Goal: Use online tool/utility: Use online tool/utility

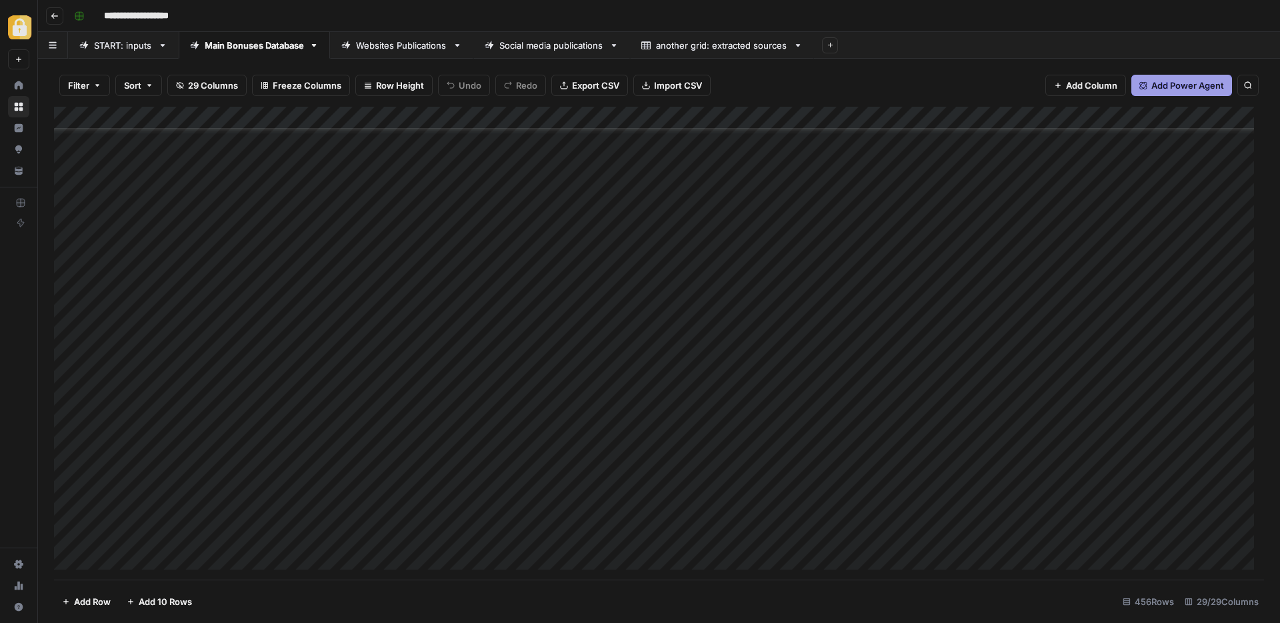
scroll to position [8089, 0]
click at [410, 414] on div "Add Column" at bounding box center [659, 343] width 1210 height 473
click at [788, 417] on div "Add Column" at bounding box center [659, 343] width 1210 height 473
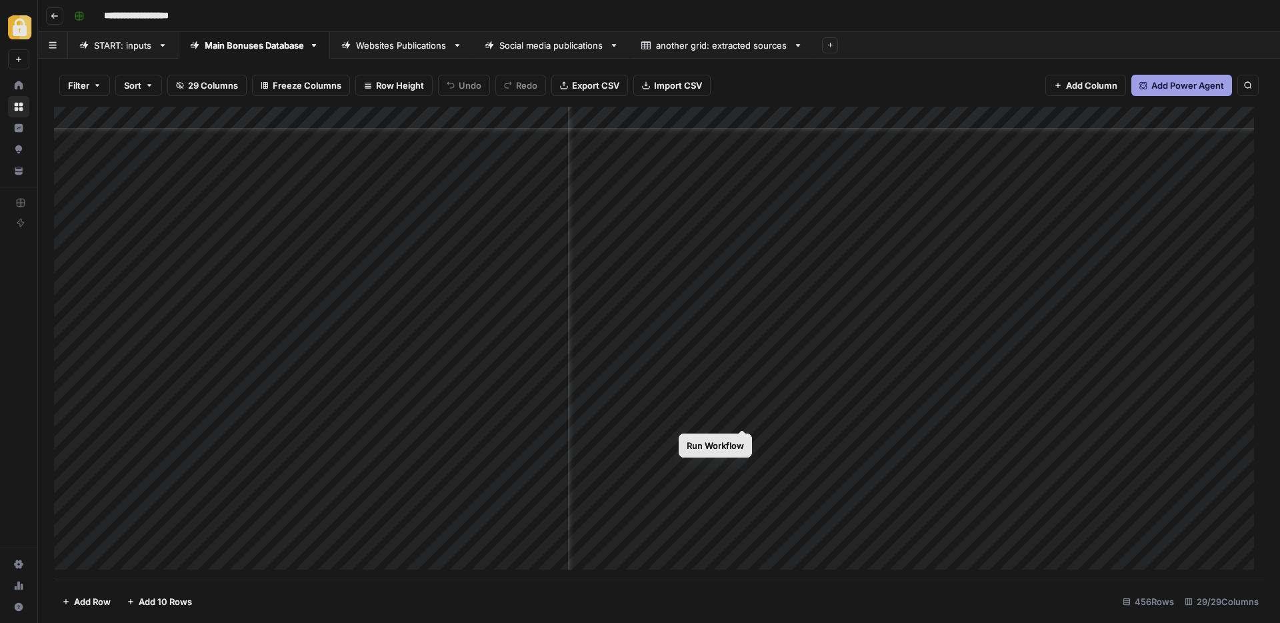
click at [739, 415] on div "Add Column" at bounding box center [659, 343] width 1210 height 473
click at [740, 414] on div "Add Column" at bounding box center [659, 343] width 1210 height 473
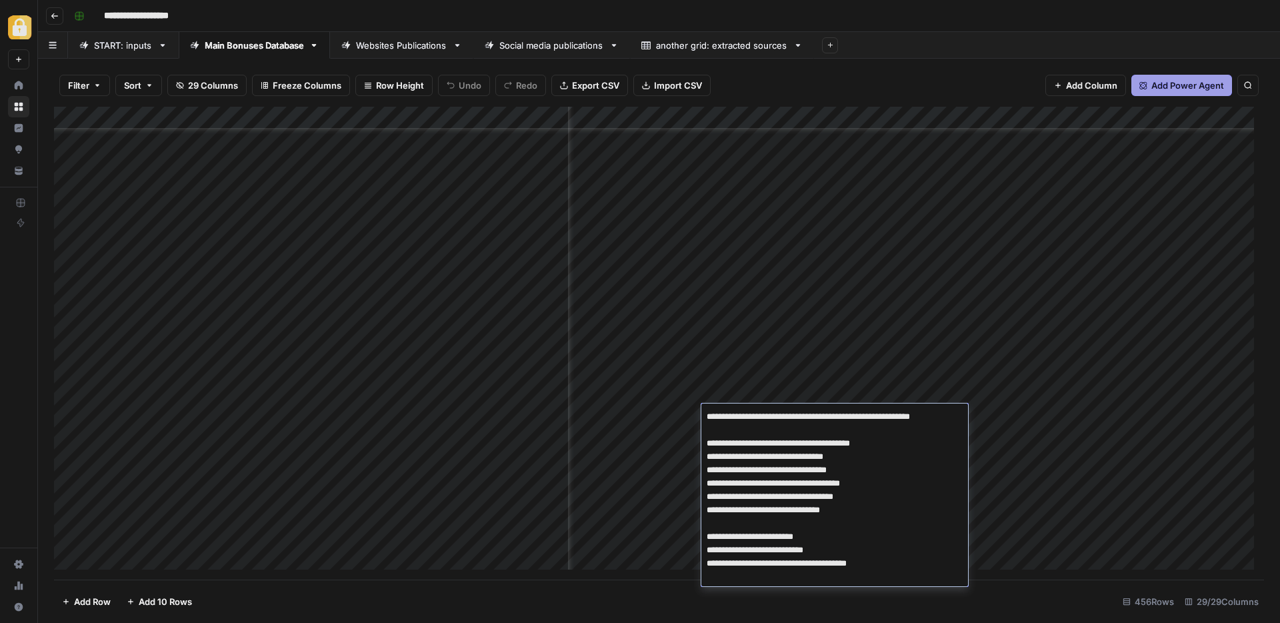
click at [740, 414] on textarea "**********" at bounding box center [833, 489] width 265 height 165
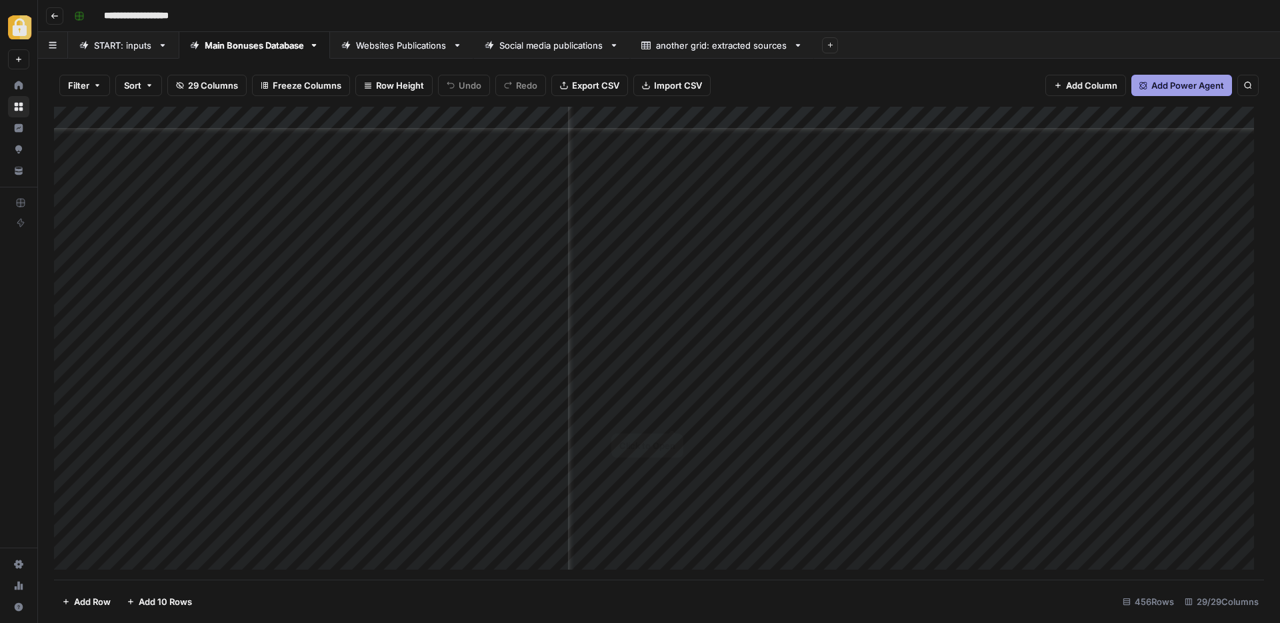
click at [657, 413] on div "Add Column" at bounding box center [659, 343] width 1210 height 473
click at [675, 415] on div "Add Column" at bounding box center [659, 343] width 1210 height 473
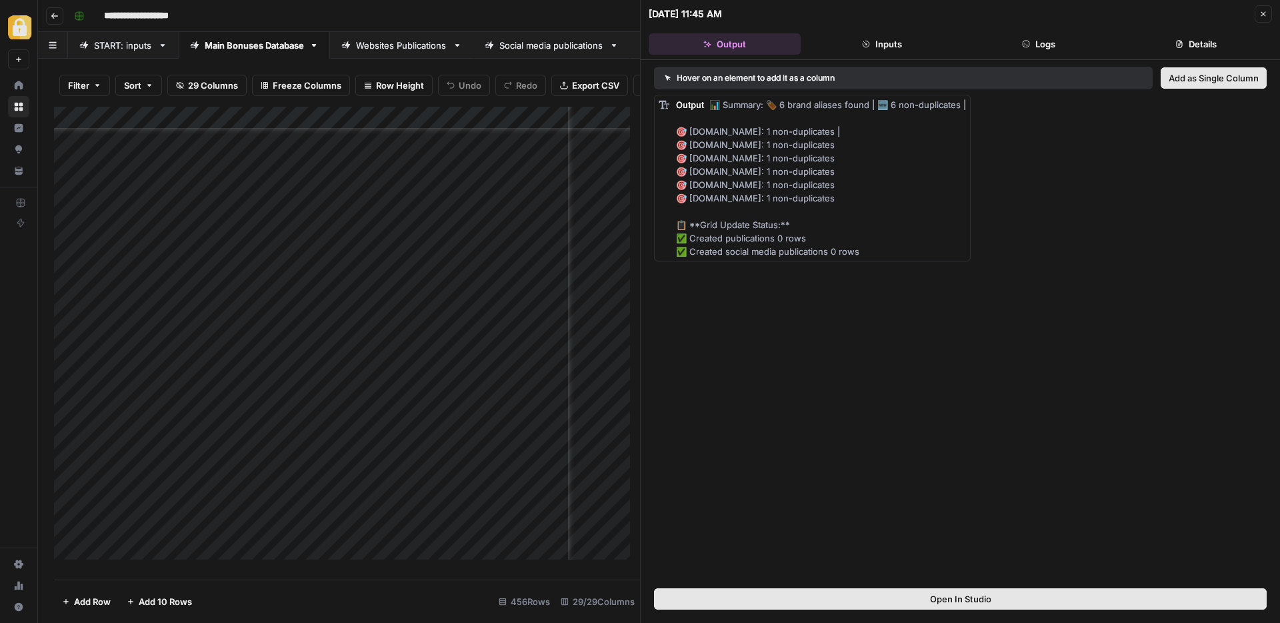
click at [1046, 43] on button "Logs" at bounding box center [1039, 43] width 152 height 21
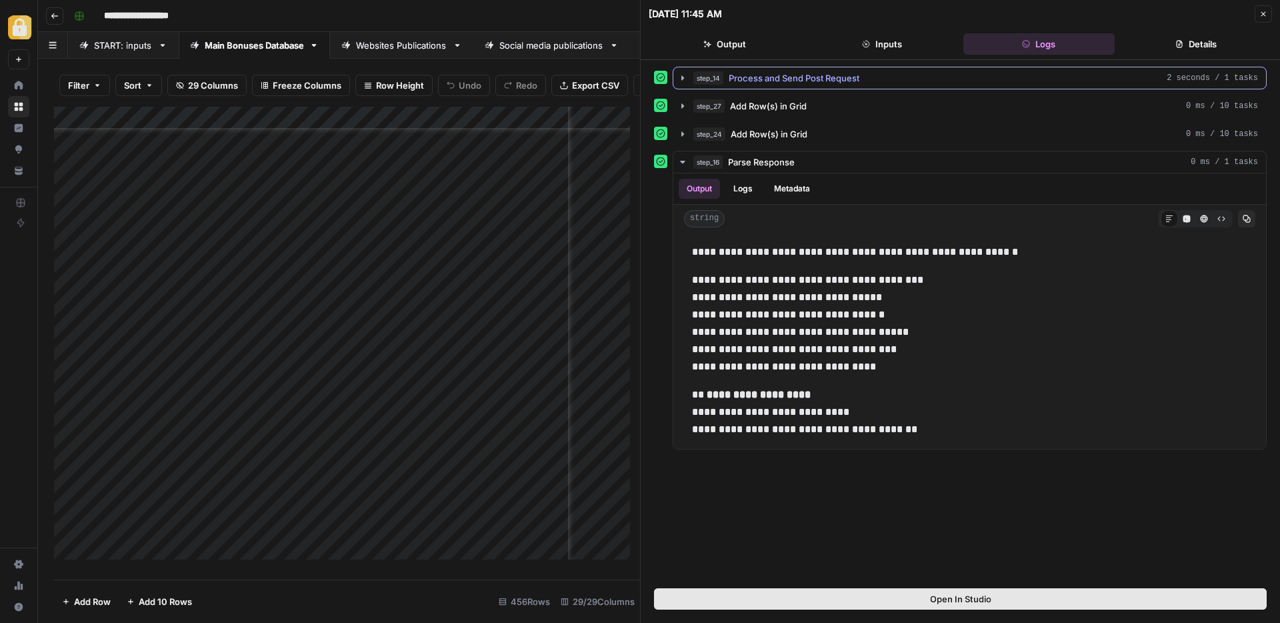
click at [814, 76] on span "Process and Send Post Request" at bounding box center [794, 77] width 131 height 13
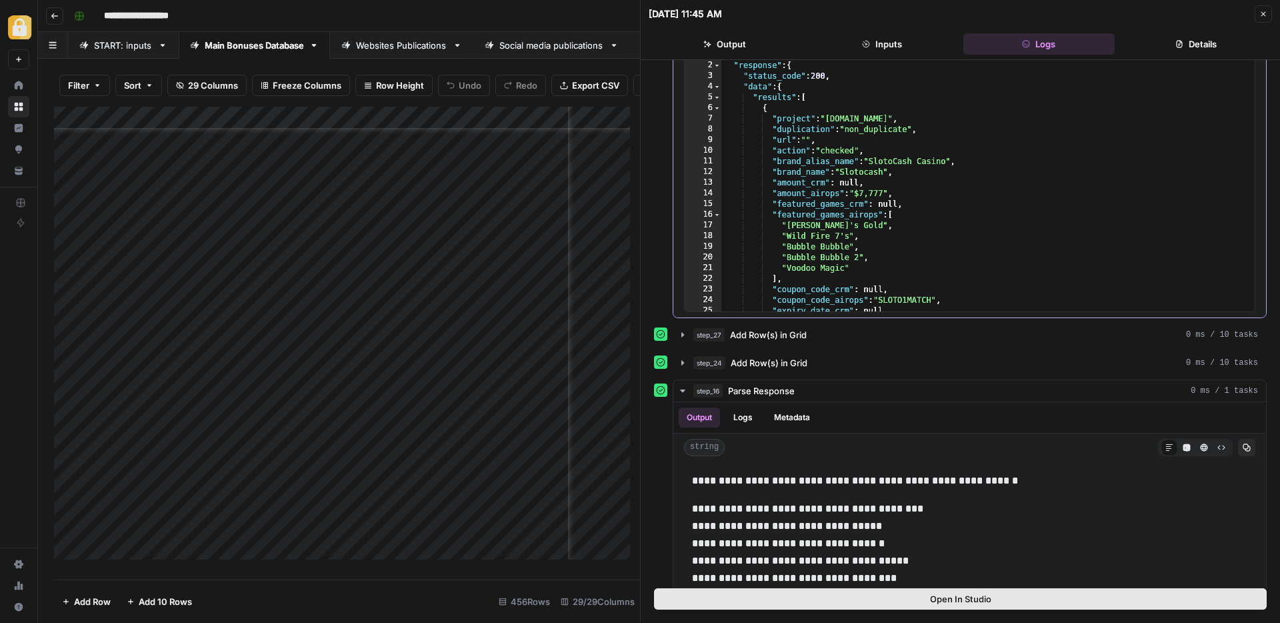
scroll to position [53, 0]
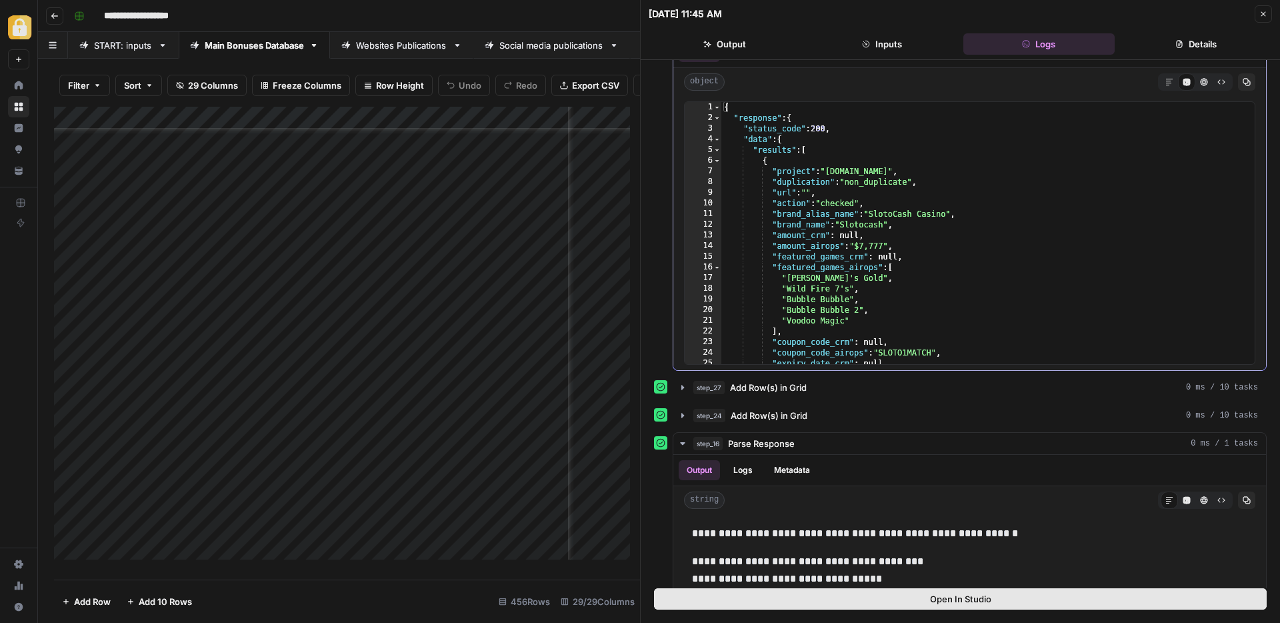
type textarea "**********"
click at [1018, 181] on div "{ "response" : { "status_code" : 200 , "data" : { "results" : [ { "project" : "…" at bounding box center [982, 243] width 523 height 283
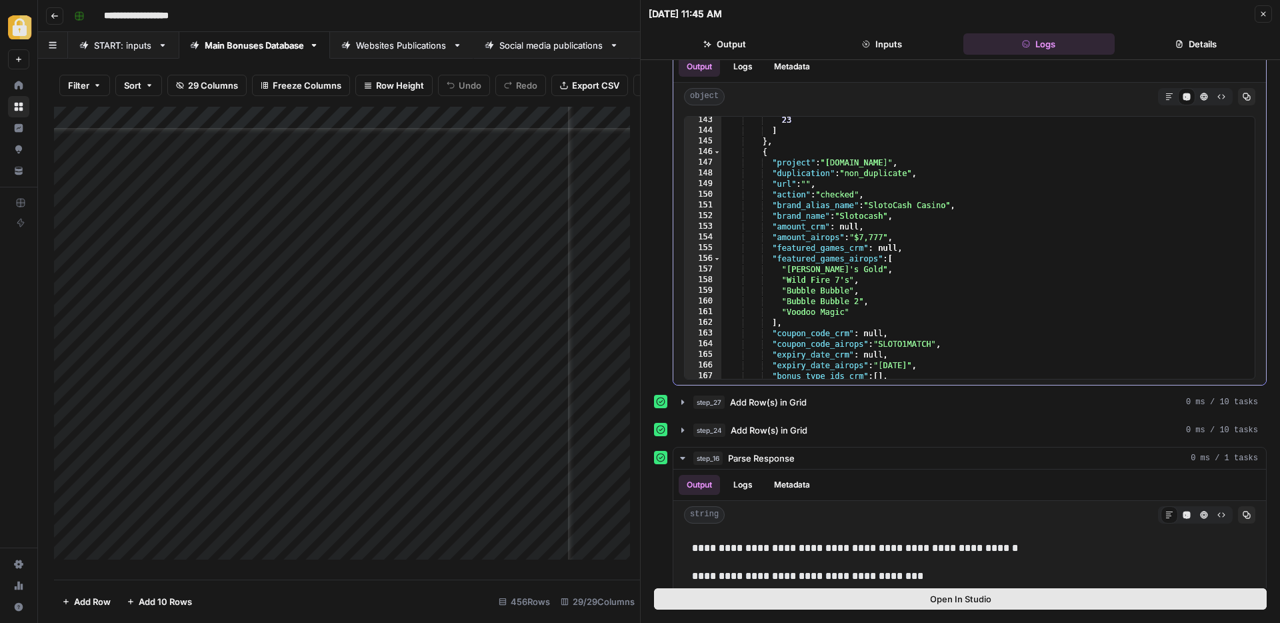
scroll to position [1625, 0]
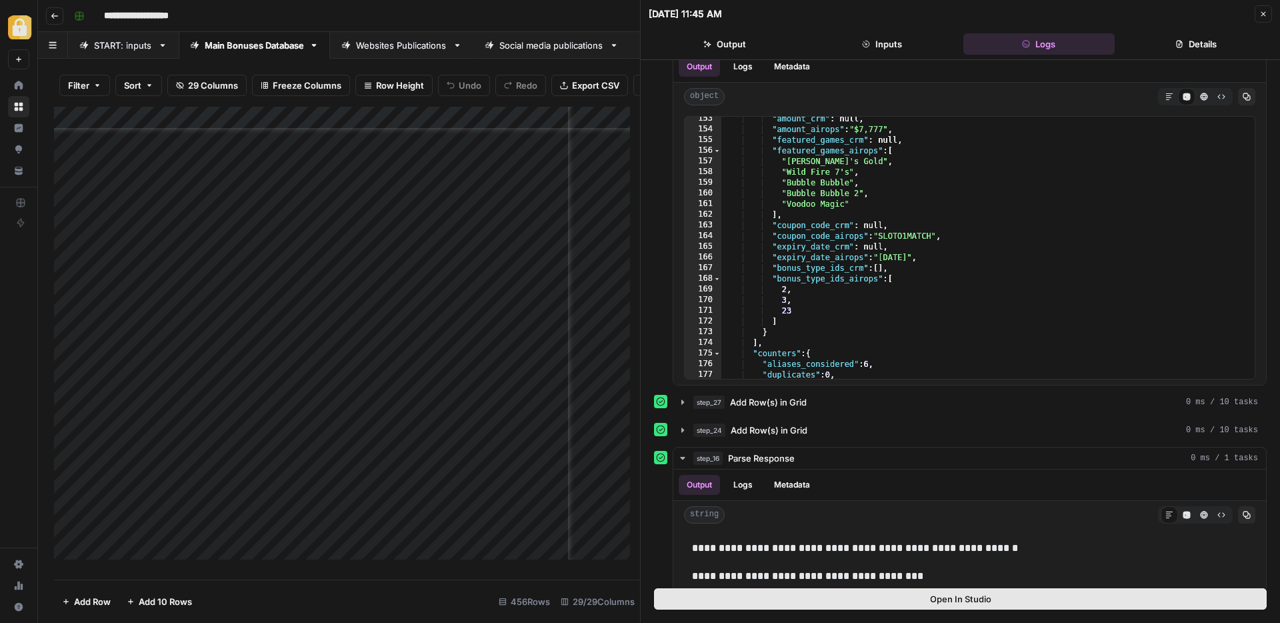
click at [1276, 21] on header "[DATE] 11:45 AM Close Output Inputs Logs Details" at bounding box center [960, 30] width 639 height 60
click at [1264, 16] on icon "button" at bounding box center [1264, 14] width 8 height 8
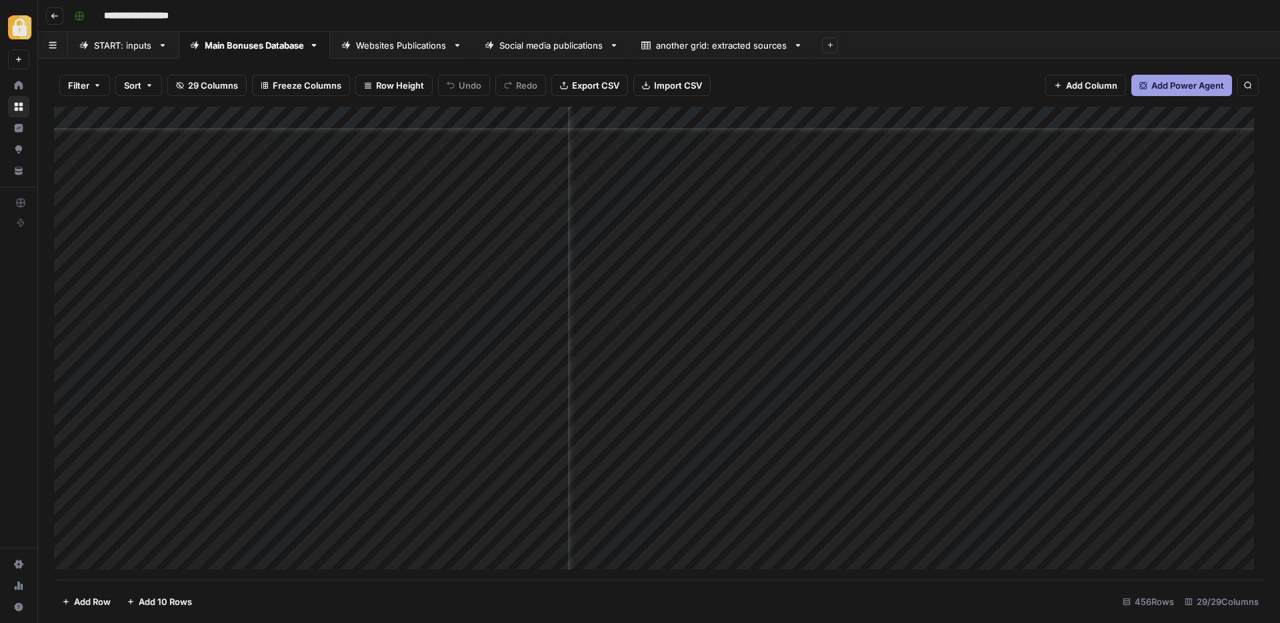
scroll to position [8247, 304]
click at [651, 441] on div "Add Column" at bounding box center [659, 343] width 1210 height 473
click at [735, 437] on div "Add Column" at bounding box center [659, 343] width 1210 height 473
click at [736, 437] on div "Add Column" at bounding box center [659, 343] width 1210 height 473
click at [691, 439] on div "Add Column" at bounding box center [659, 343] width 1210 height 473
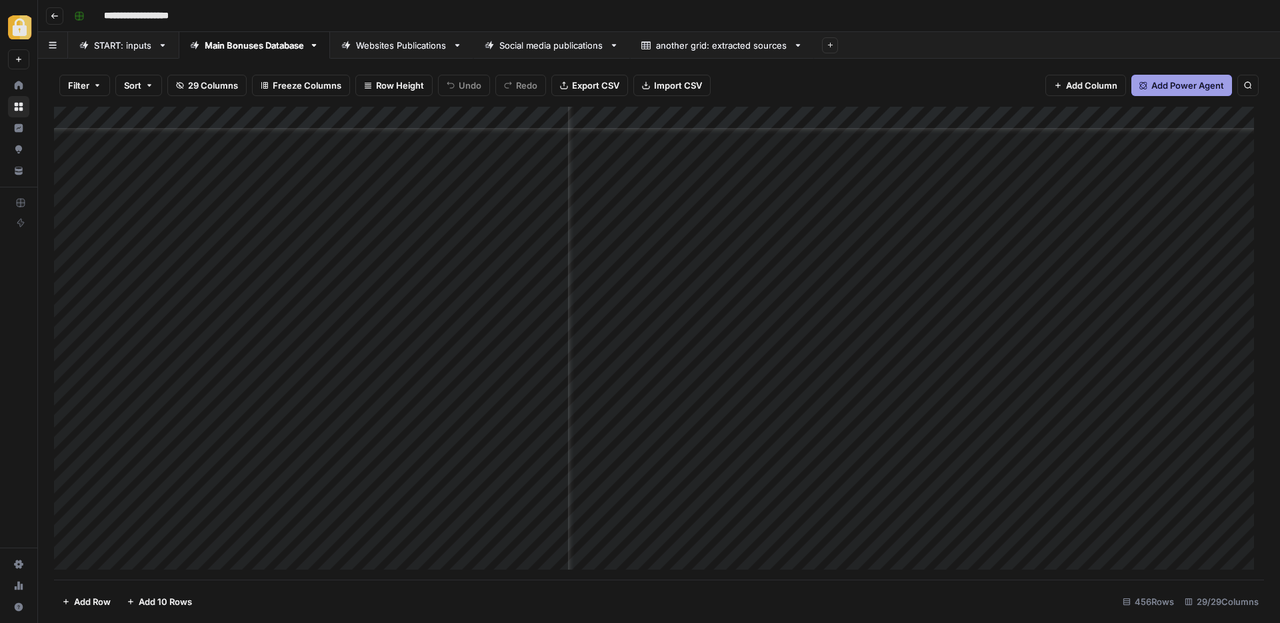
click at [741, 437] on div "Add Column" at bounding box center [659, 343] width 1210 height 473
drag, startPoint x: 845, startPoint y: 118, endPoint x: 971, endPoint y: 128, distance: 126.4
click at [971, 128] on div "Add Column" at bounding box center [659, 343] width 1210 height 473
click at [689, 393] on div "Add Column" at bounding box center [659, 343] width 1210 height 473
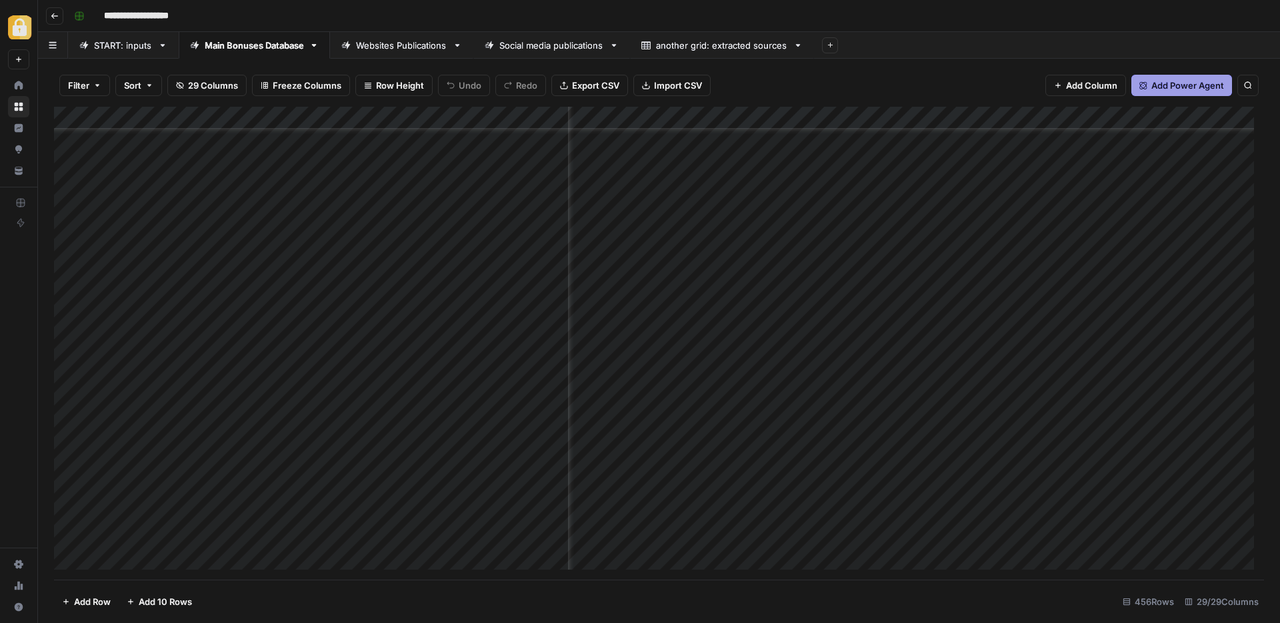
click at [799, 393] on div "Add Column" at bounding box center [659, 343] width 1210 height 473
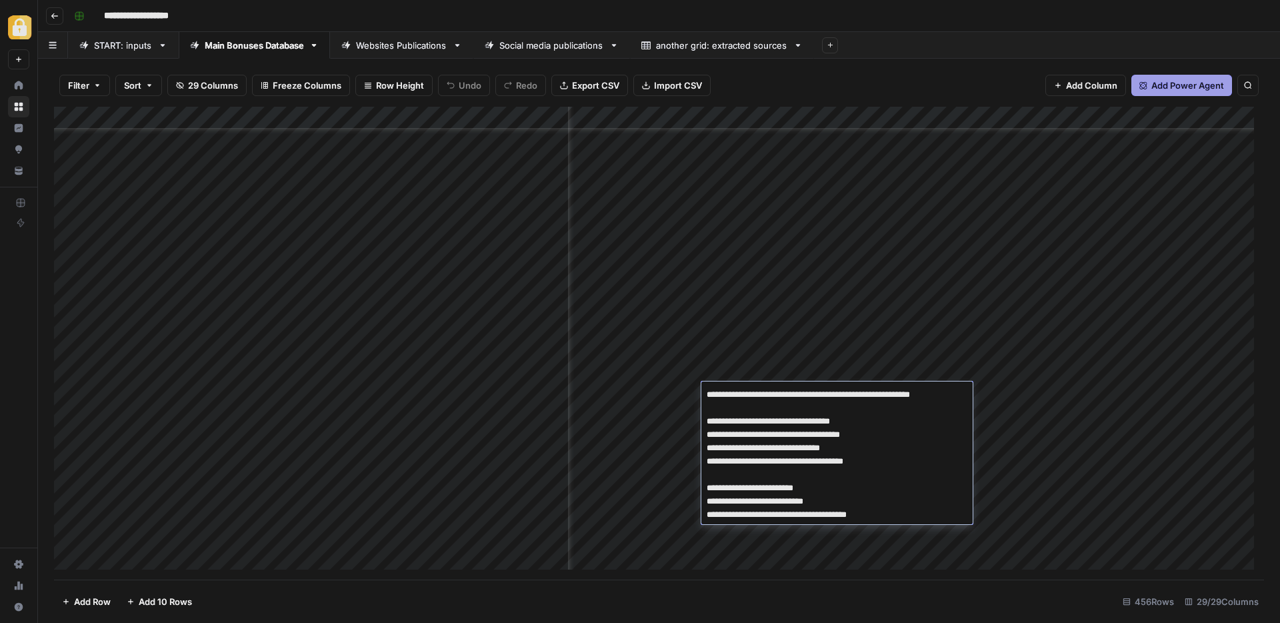
click at [799, 393] on textarea "**********" at bounding box center [836, 454] width 271 height 139
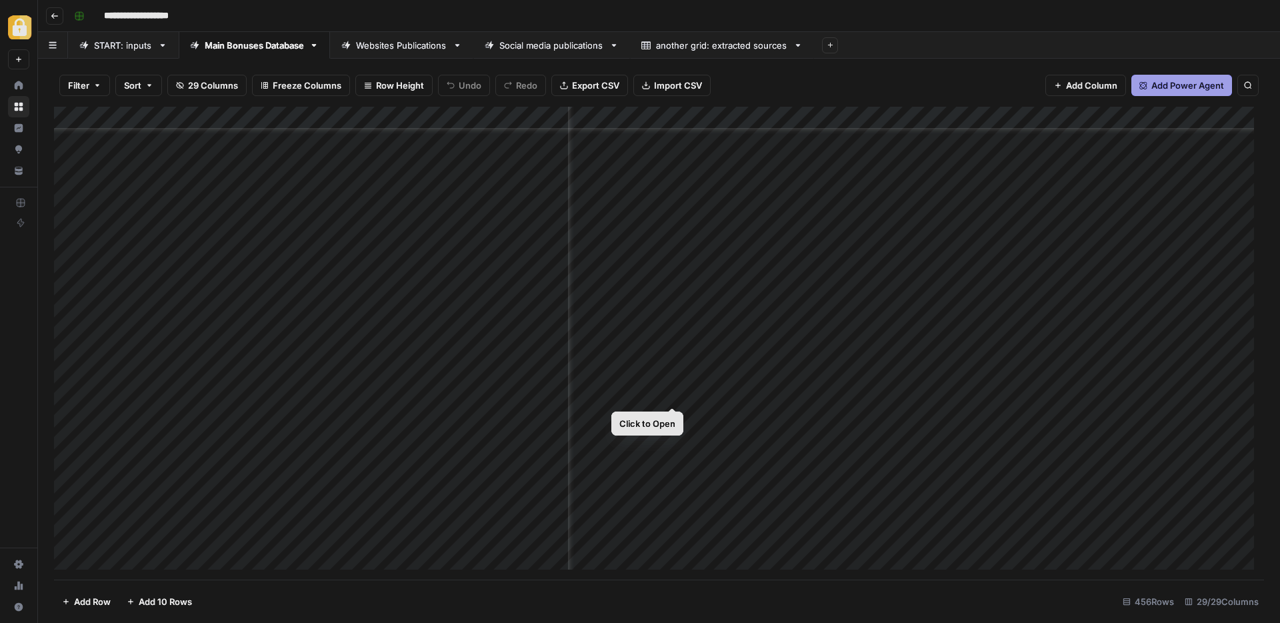
click at [676, 393] on div "Add Column" at bounding box center [659, 343] width 1210 height 473
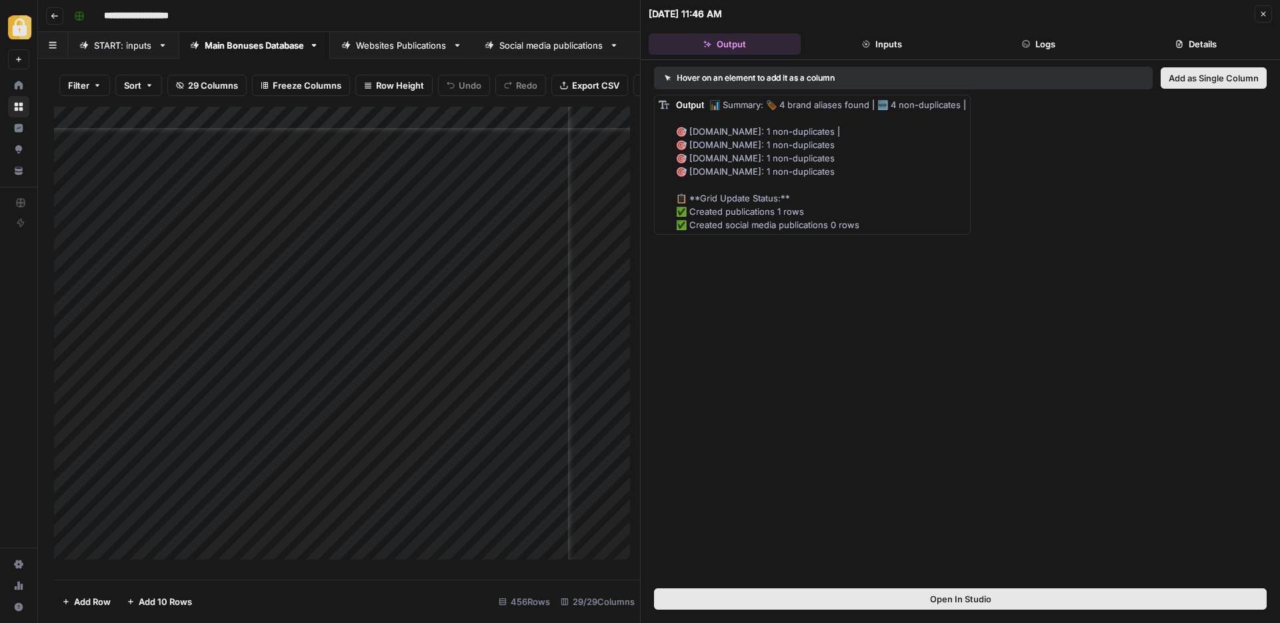
click at [892, 40] on button "Inputs" at bounding box center [882, 43] width 152 height 21
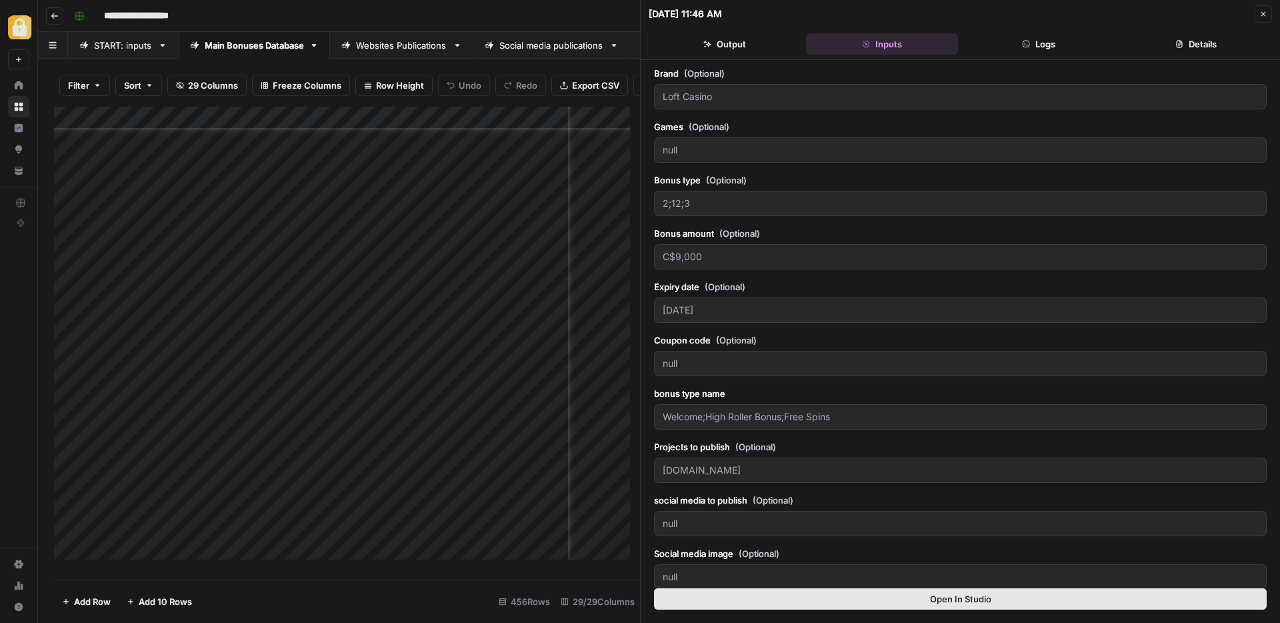
click at [1028, 44] on icon "button" at bounding box center [1026, 44] width 8 height 8
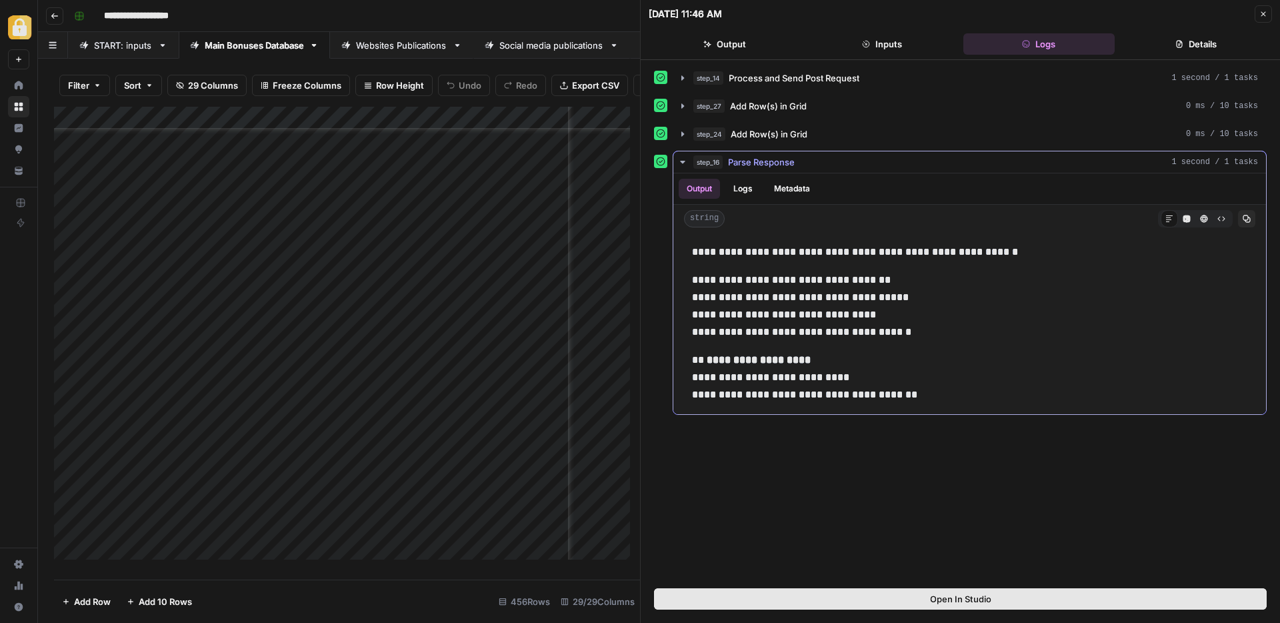
click at [750, 187] on button "Logs" at bounding box center [742, 189] width 35 height 20
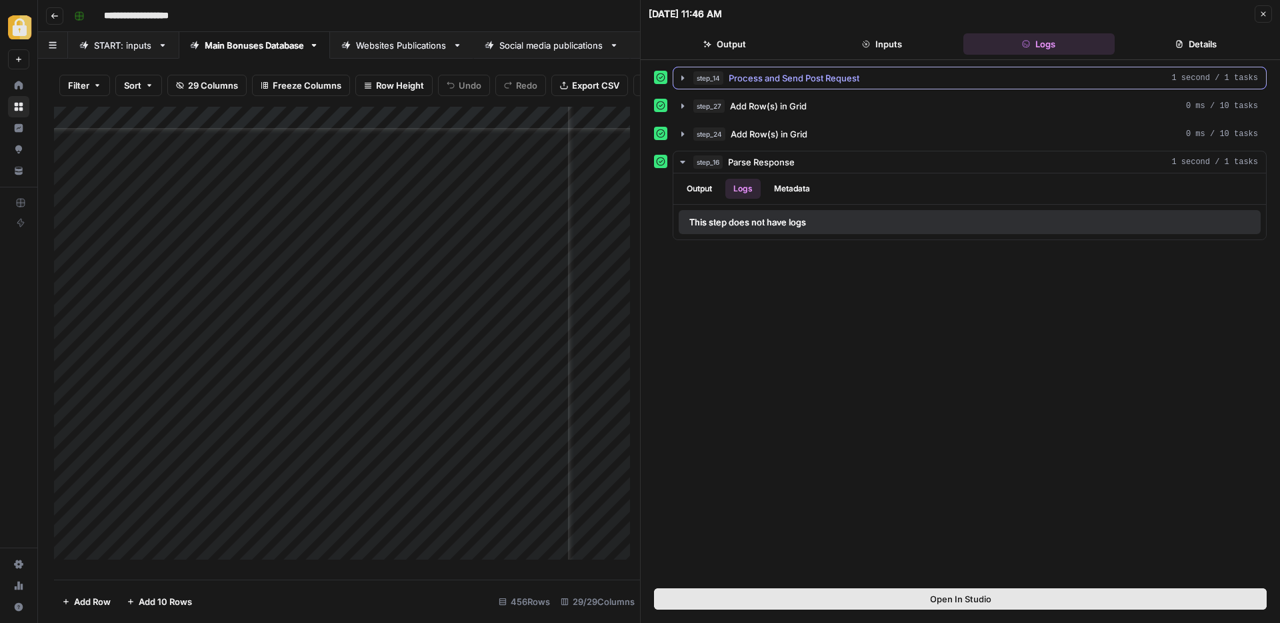
click at [790, 67] on button "step_14 Process and Send Post Request 1 second / 1 tasks" at bounding box center [969, 77] width 593 height 21
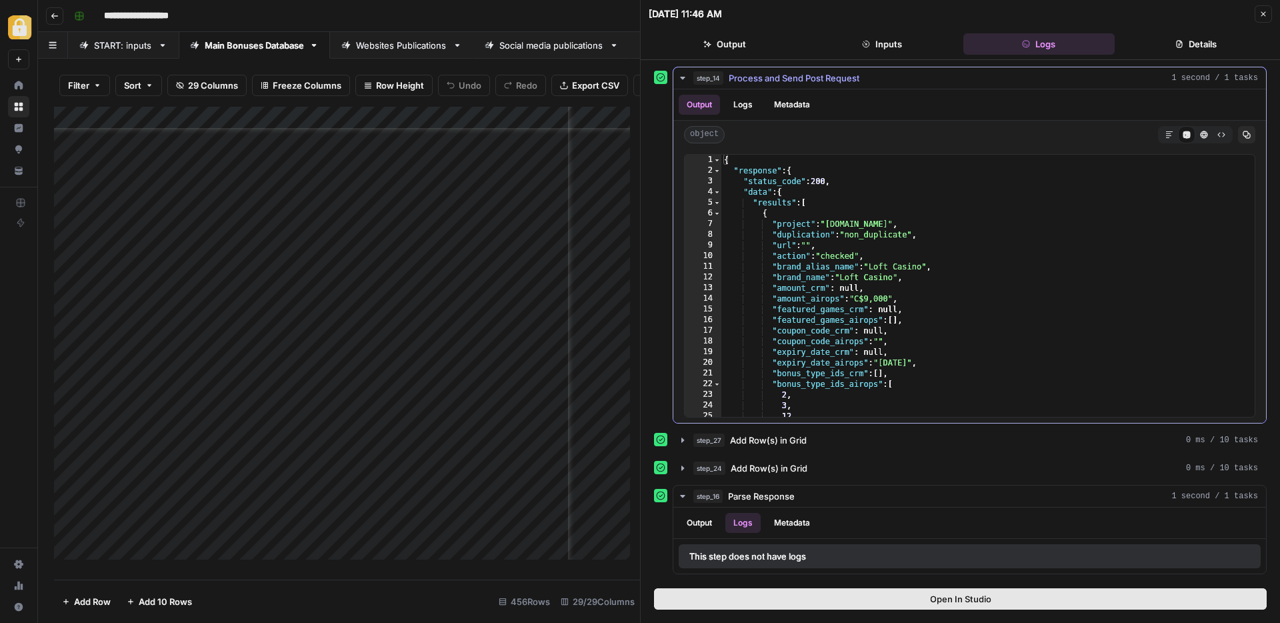
click at [897, 262] on div "{ "response" : { "status_code" : 200 , "data" : { "results" : [ { "project" : "…" at bounding box center [982, 296] width 523 height 283
drag, startPoint x: 844, startPoint y: 277, endPoint x: 875, endPoint y: 274, distance: 31.5
click at [875, 274] on div "{ "response" : { "status_code" : 200 , "data" : { "results" : [ { "project" : "…" at bounding box center [982, 296] width 523 height 283
drag, startPoint x: 872, startPoint y: 267, endPoint x: 927, endPoint y: 265, distance: 55.4
click at [927, 265] on div "{ "response" : { "status_code" : 200 , "data" : { "results" : [ { "project" : "…" at bounding box center [982, 296] width 523 height 283
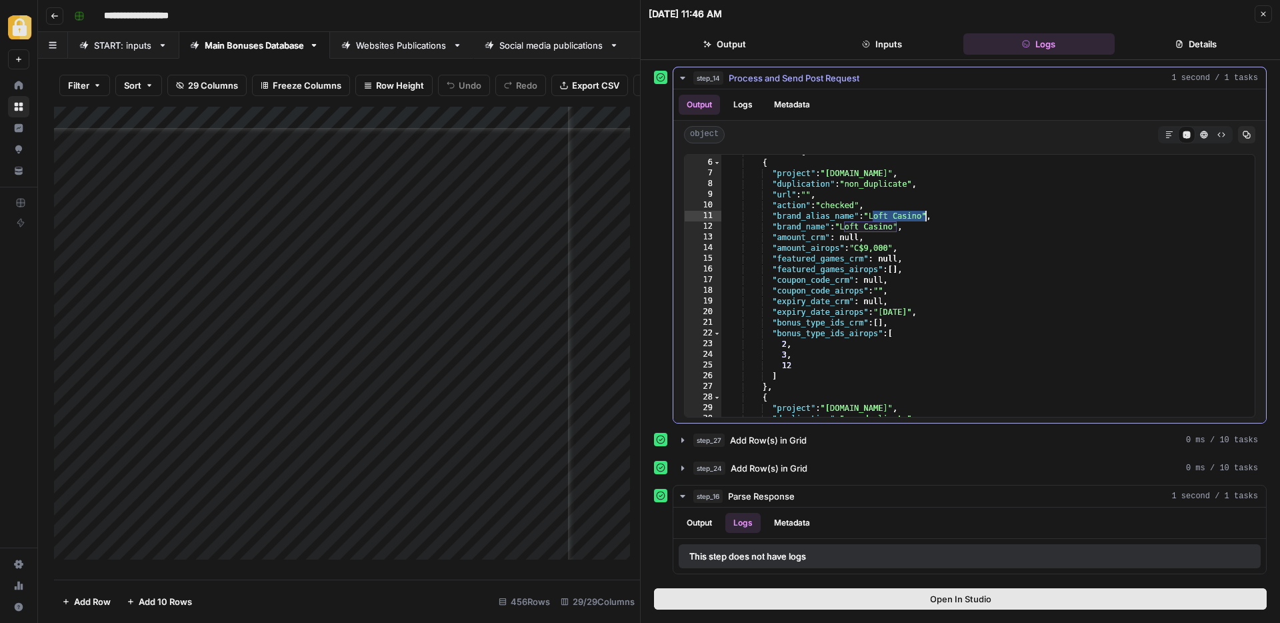
scroll to position [65, 0]
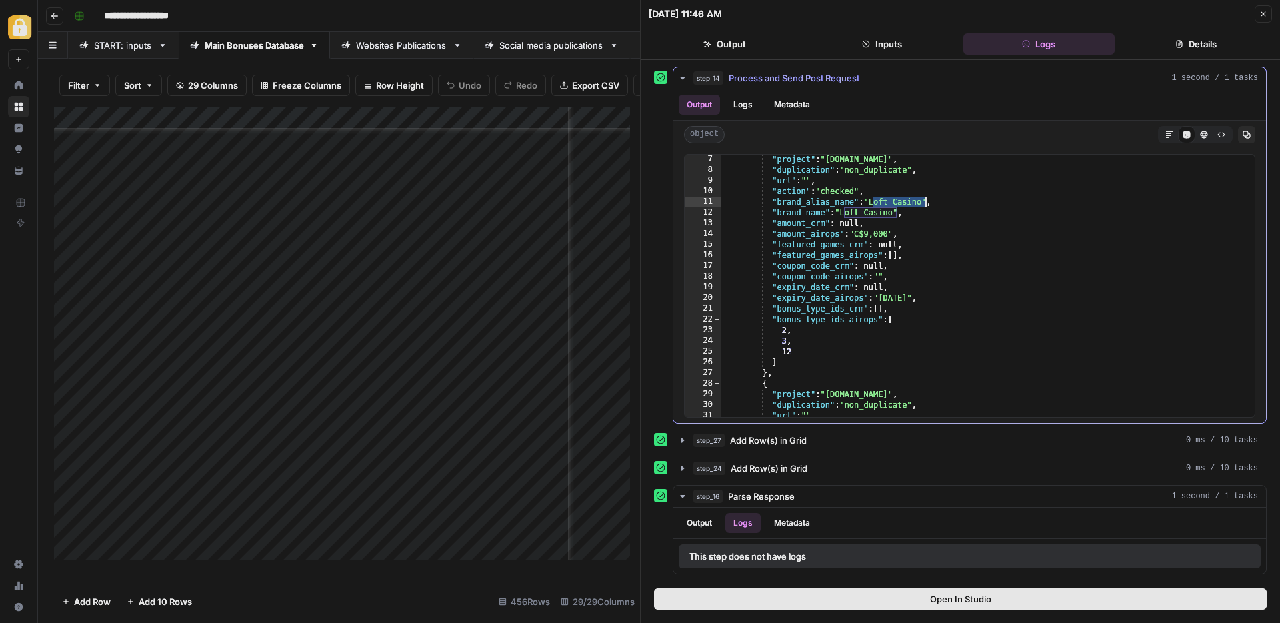
click at [873, 337] on div ""project" : "[DOMAIN_NAME]" , "duplication" : "non_duplicate" , "url" : "" , "a…" at bounding box center [982, 295] width 523 height 283
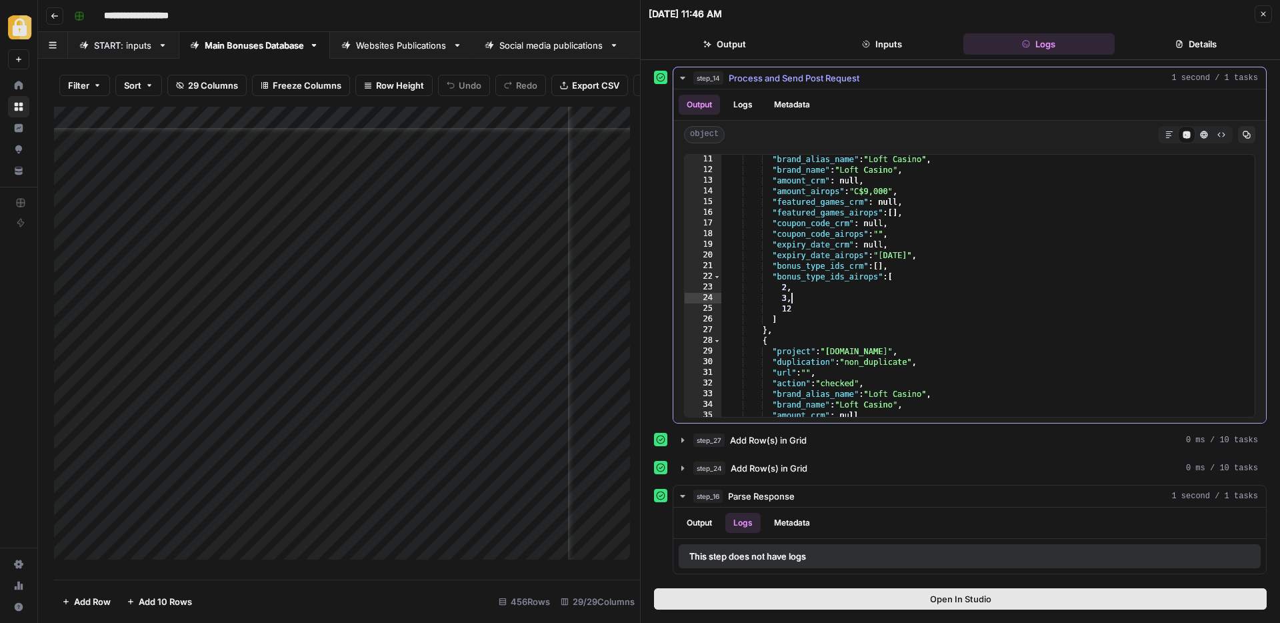
scroll to position [0, 0]
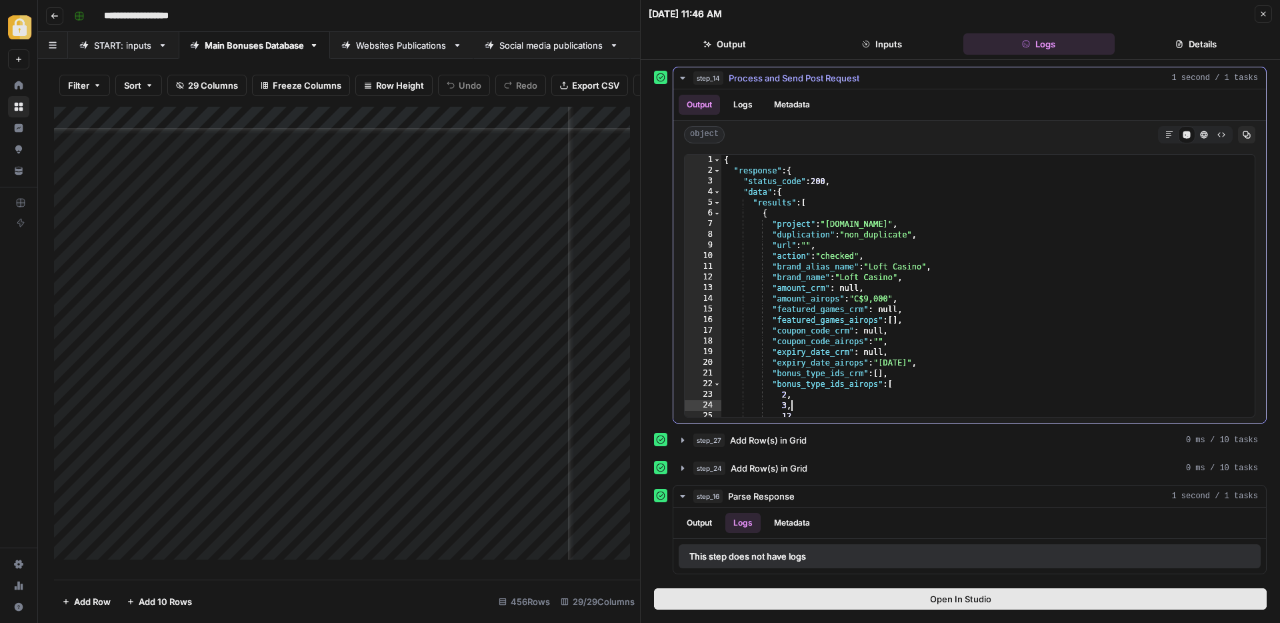
click at [895, 275] on div "{ "response" : { "status_code" : 200 , "data" : { "results" : [ { "project" : "…" at bounding box center [982, 296] width 523 height 283
click at [823, 267] on div "{ "response" : { "status_code" : 200 , "data" : { "results" : [ { "project" : "…" at bounding box center [982, 296] width 523 height 283
click at [794, 295] on div "{ "response" : { "status_code" : 200 , "data" : { "results" : [ { "project" : "…" at bounding box center [982, 296] width 523 height 283
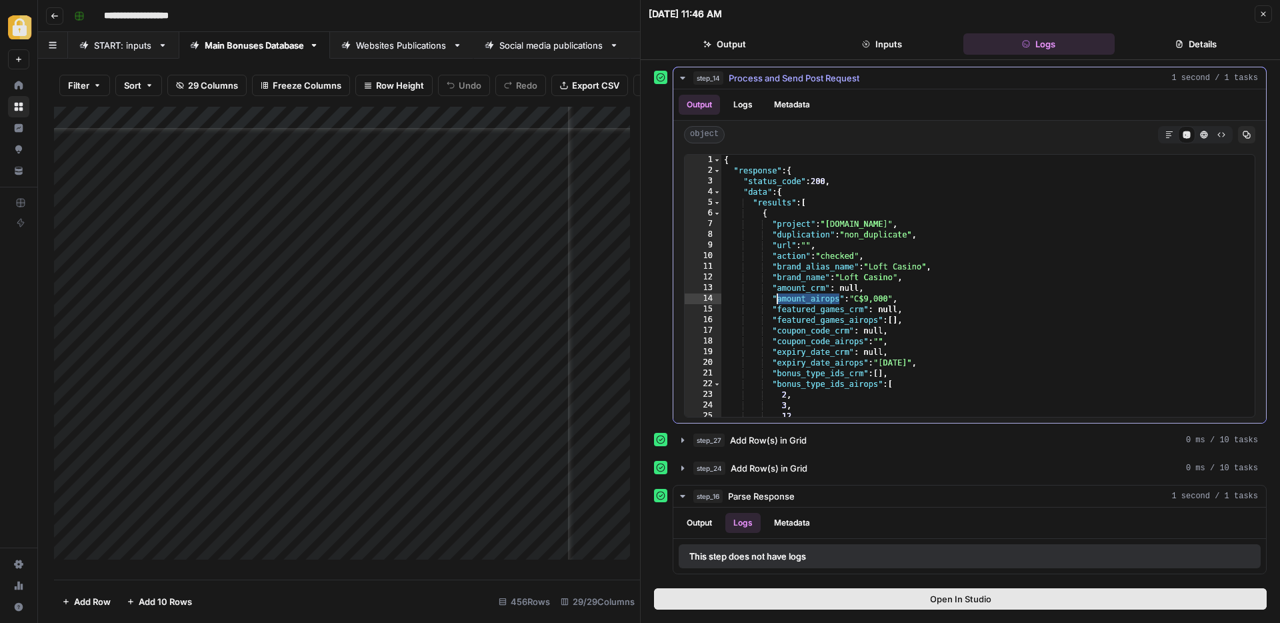
click at [781, 285] on div "{ "response" : { "status_code" : 200 , "data" : { "results" : [ { "project" : "…" at bounding box center [982, 296] width 523 height 283
drag, startPoint x: 777, startPoint y: 289, endPoint x: 804, endPoint y: 289, distance: 26.7
click at [804, 289] on div "{ "response" : { "status_code" : 200 , "data" : { "results" : [ { "project" : "…" at bounding box center [982, 296] width 523 height 283
drag, startPoint x: 779, startPoint y: 310, endPoint x: 814, endPoint y: 310, distance: 35.3
click at [814, 310] on div "{ "response" : { "status_code" : 200 , "data" : { "results" : [ { "project" : "…" at bounding box center [982, 296] width 523 height 283
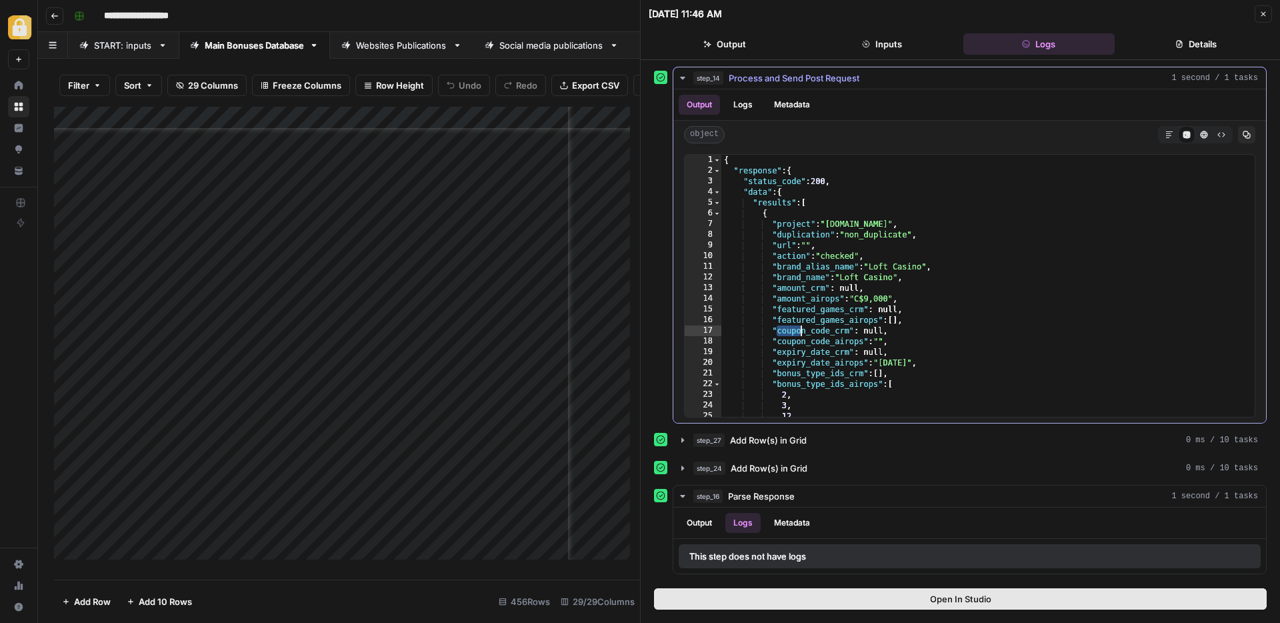
drag, startPoint x: 777, startPoint y: 331, endPoint x: 804, endPoint y: 329, distance: 26.7
click at [804, 329] on div "{ "response" : { "status_code" : 200 , "data" : { "results" : [ { "project" : "…" at bounding box center [982, 296] width 523 height 283
drag, startPoint x: 829, startPoint y: 331, endPoint x: 779, endPoint y: 331, distance: 50.0
click at [779, 331] on div "{ "response" : { "status_code" : 200 , "data" : { "results" : [ { "project" : "…" at bounding box center [982, 296] width 523 height 283
drag, startPoint x: 786, startPoint y: 353, endPoint x: 829, endPoint y: 353, distance: 42.7
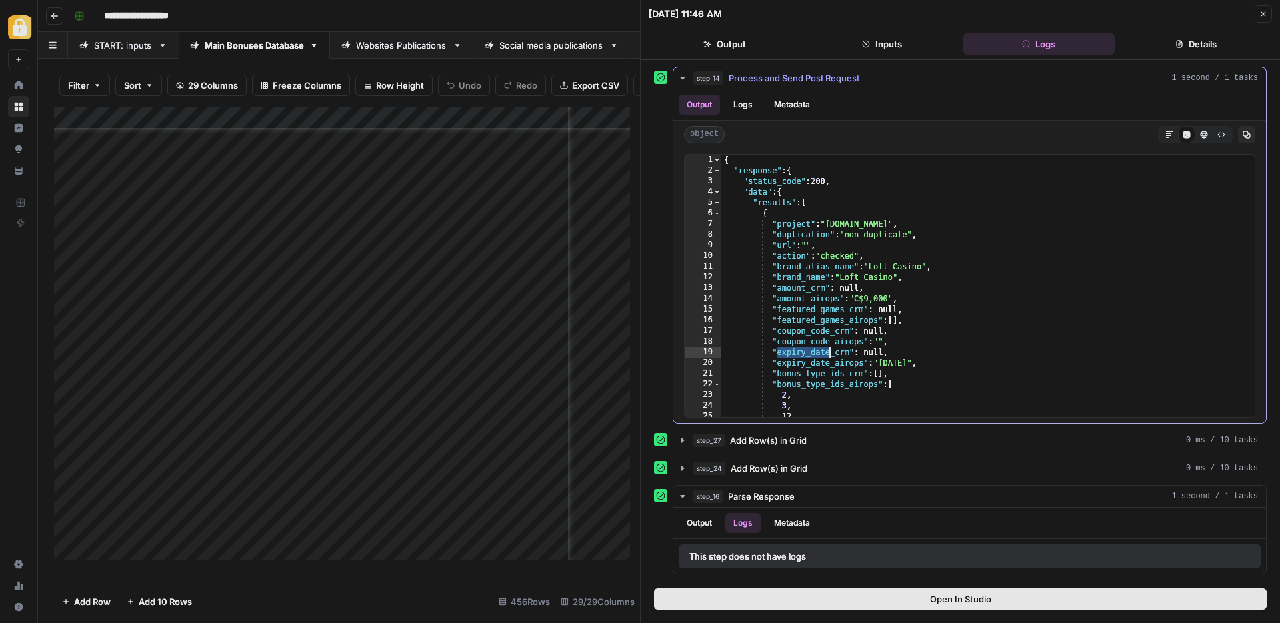
click at [829, 353] on div "{ "response" : { "status_code" : 200 , "data" : { "results" : [ { "project" : "…" at bounding box center [982, 296] width 523 height 283
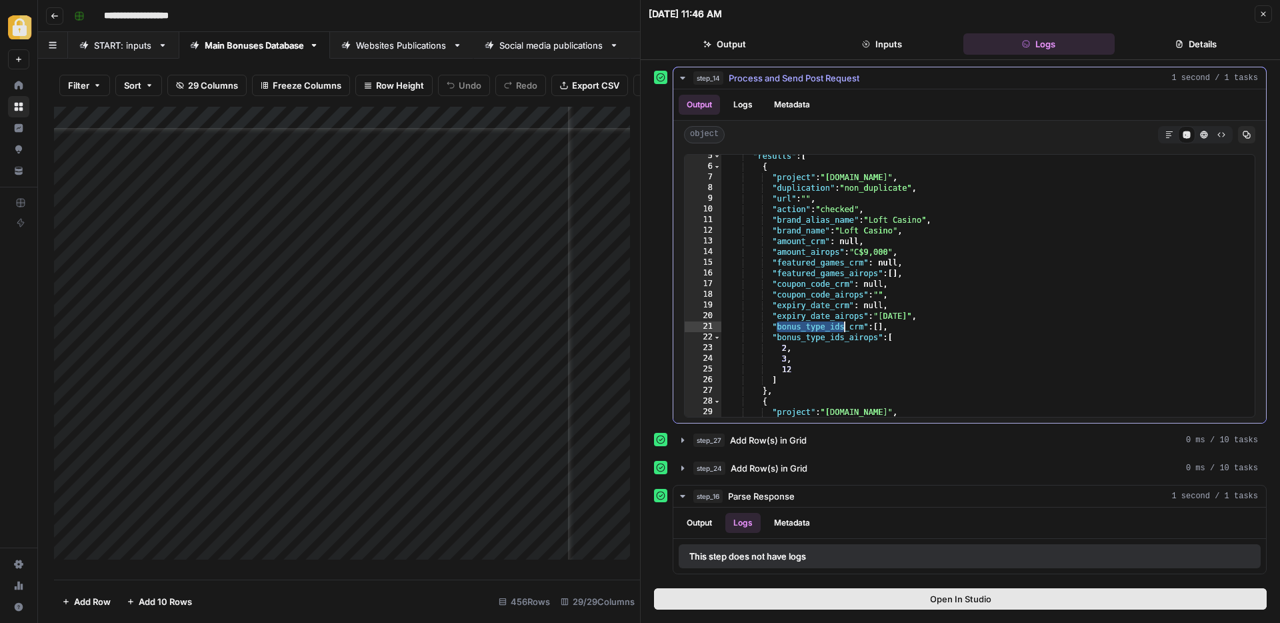
drag, startPoint x: 780, startPoint y: 325, endPoint x: 844, endPoint y: 325, distance: 64.0
click at [844, 325] on div ""results" : [ { "project" : "[DOMAIN_NAME]" , "duplication" : "non_duplicate" ,…" at bounding box center [982, 292] width 523 height 283
type textarea "**********"
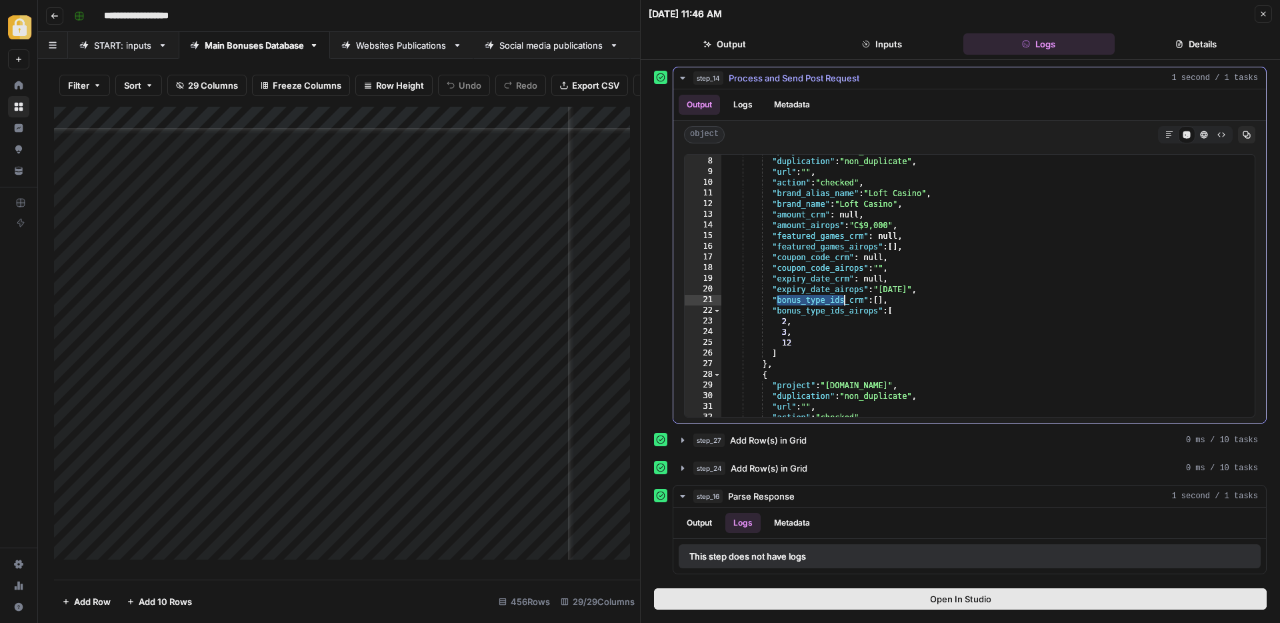
scroll to position [104, 0]
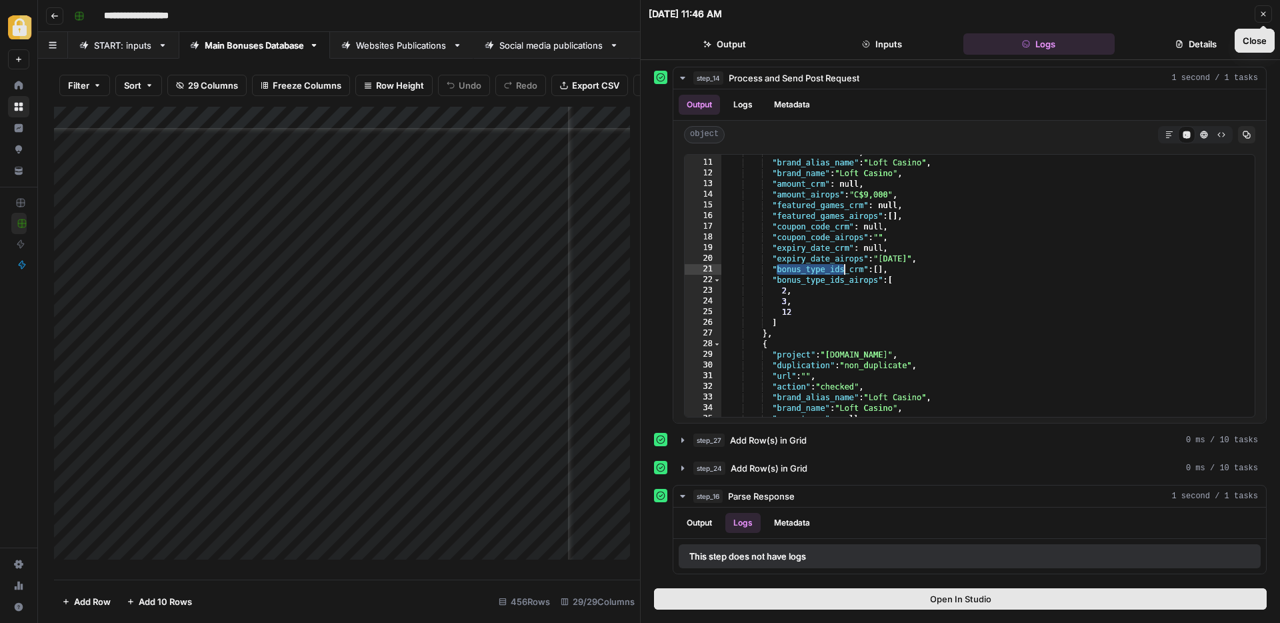
click at [1260, 9] on button "Close" at bounding box center [1263, 13] width 17 height 17
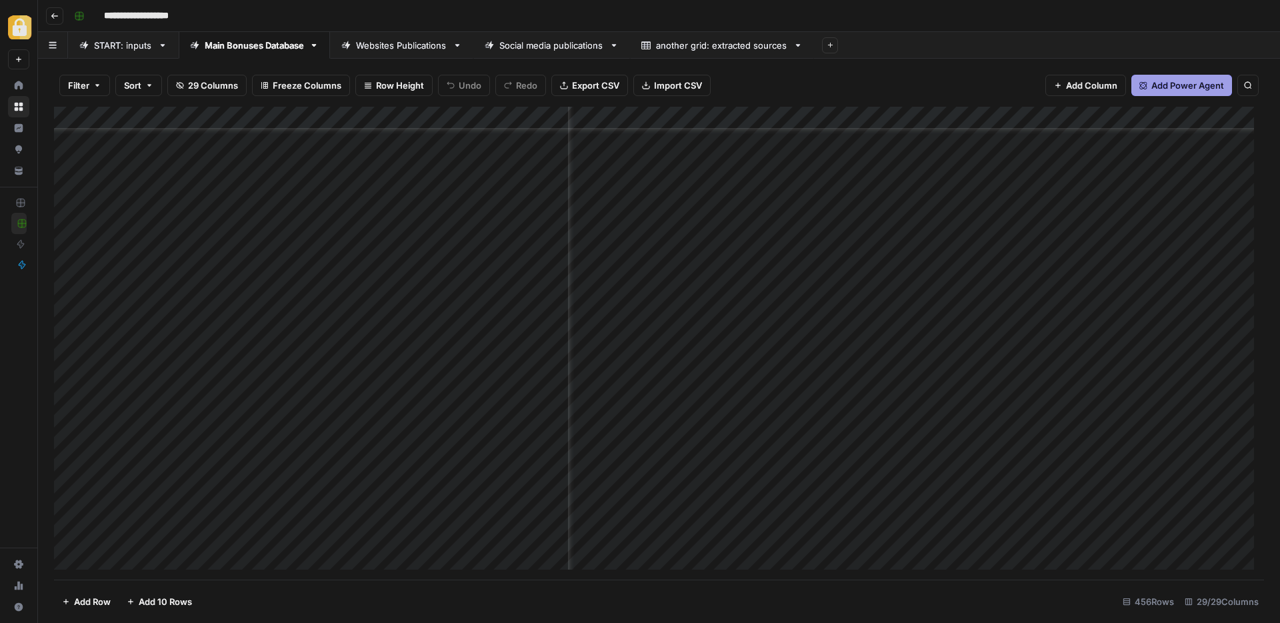
scroll to position [8247, 251]
click at [744, 257] on div "Add Column" at bounding box center [659, 343] width 1210 height 473
click at [745, 437] on div "Add Column" at bounding box center [659, 343] width 1210 height 473
click at [877, 439] on div "Add Column" at bounding box center [659, 343] width 1210 height 473
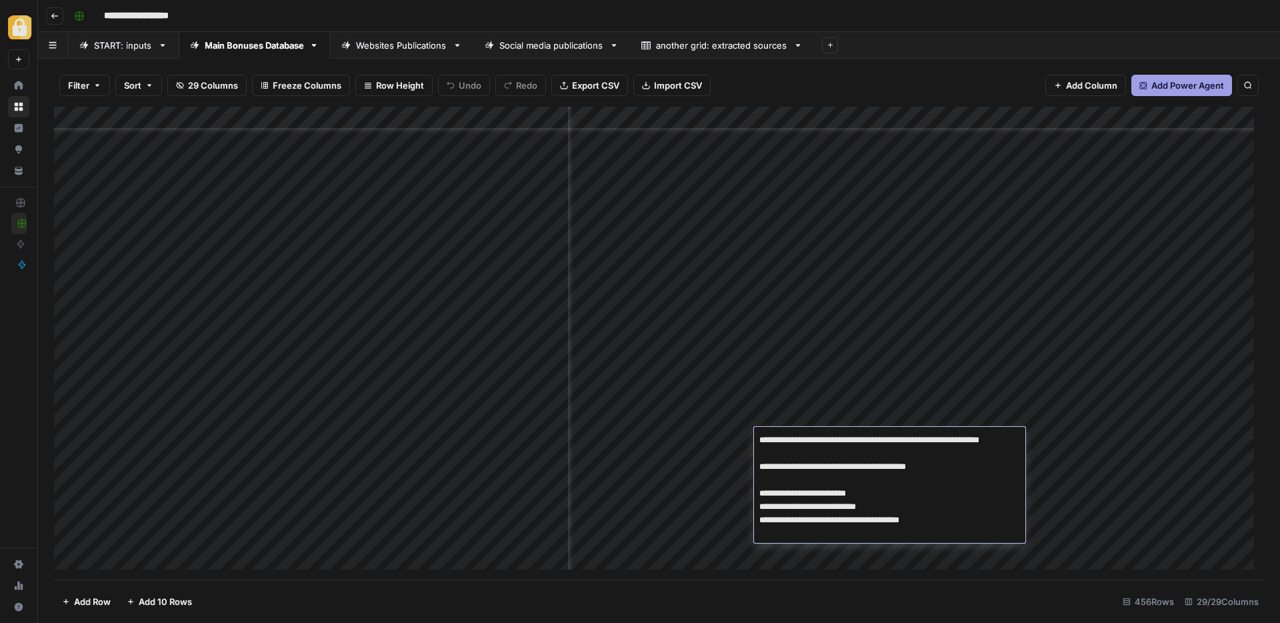
click at [877, 439] on textarea "**********" at bounding box center [889, 487] width 271 height 112
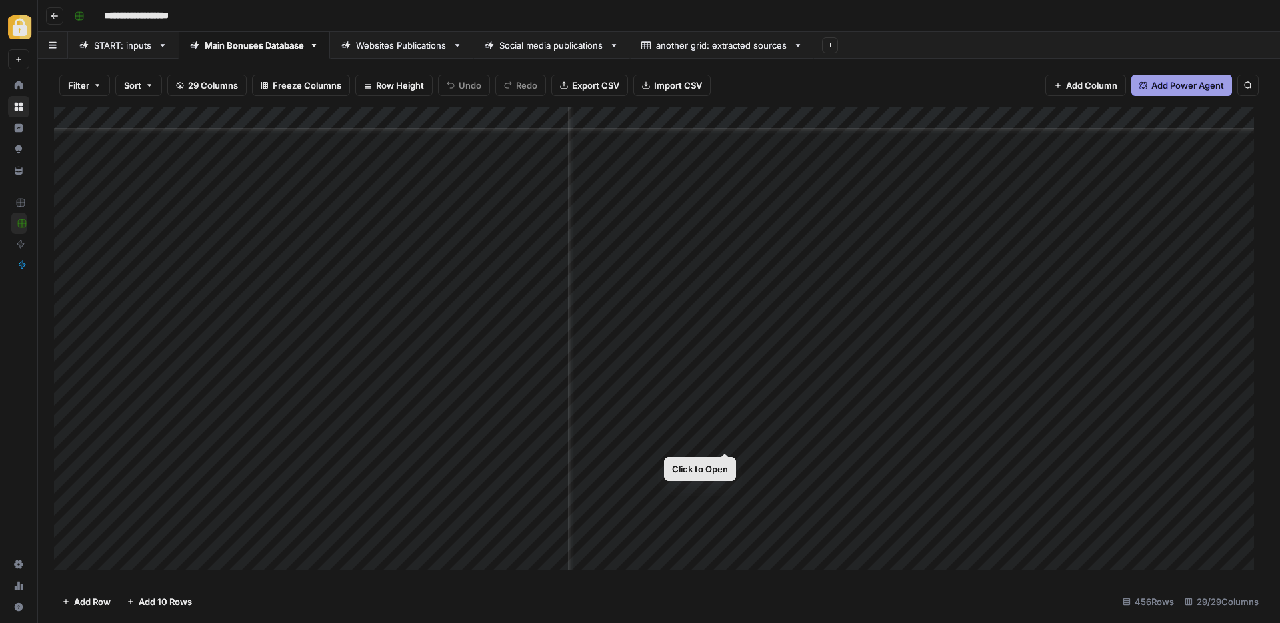
click at [723, 438] on div "Add Column" at bounding box center [659, 343] width 1210 height 473
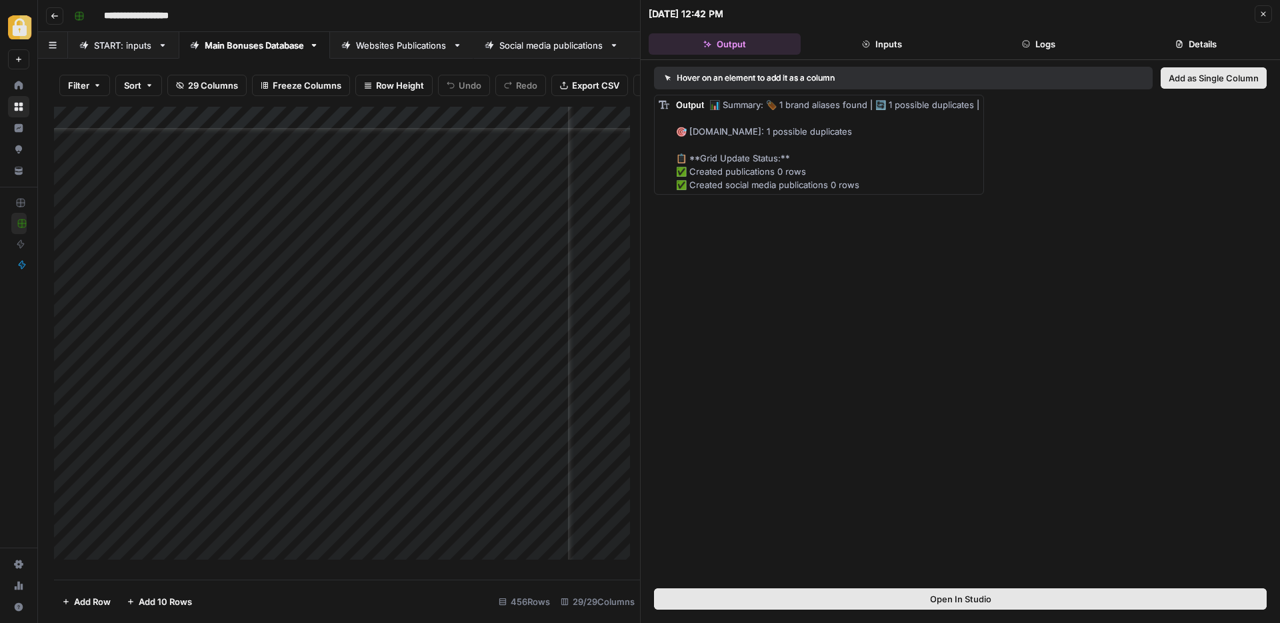
click at [1049, 39] on button "Logs" at bounding box center [1039, 43] width 152 height 21
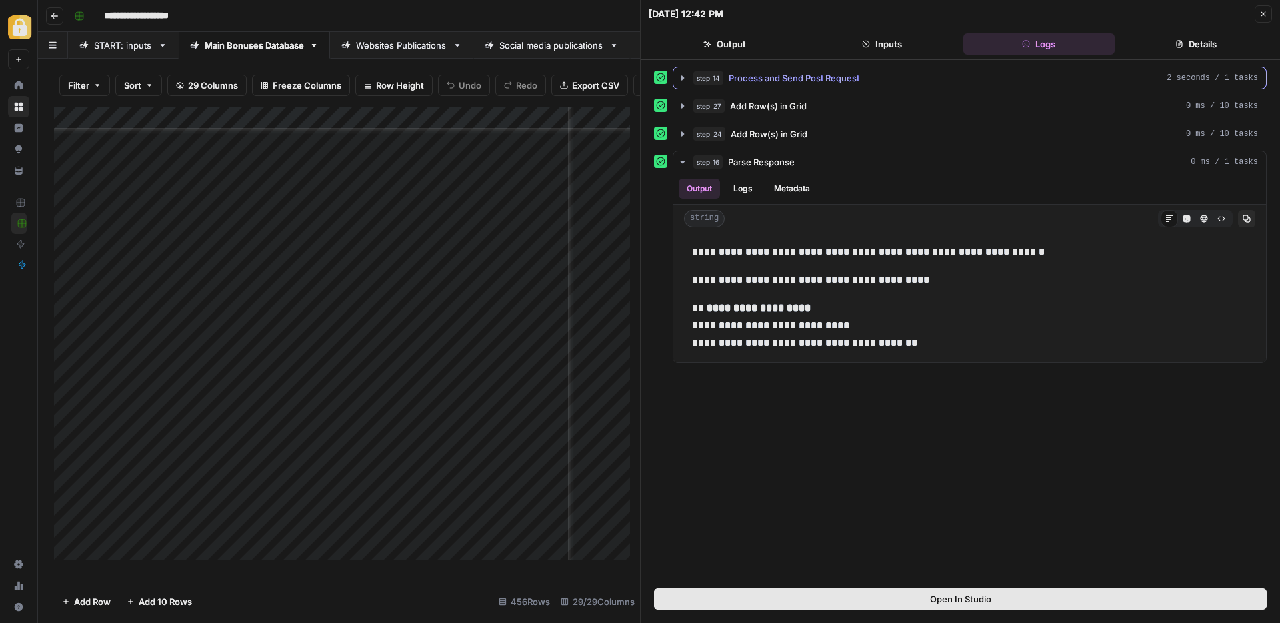
click at [773, 83] on span "Process and Send Post Request" at bounding box center [794, 77] width 131 height 13
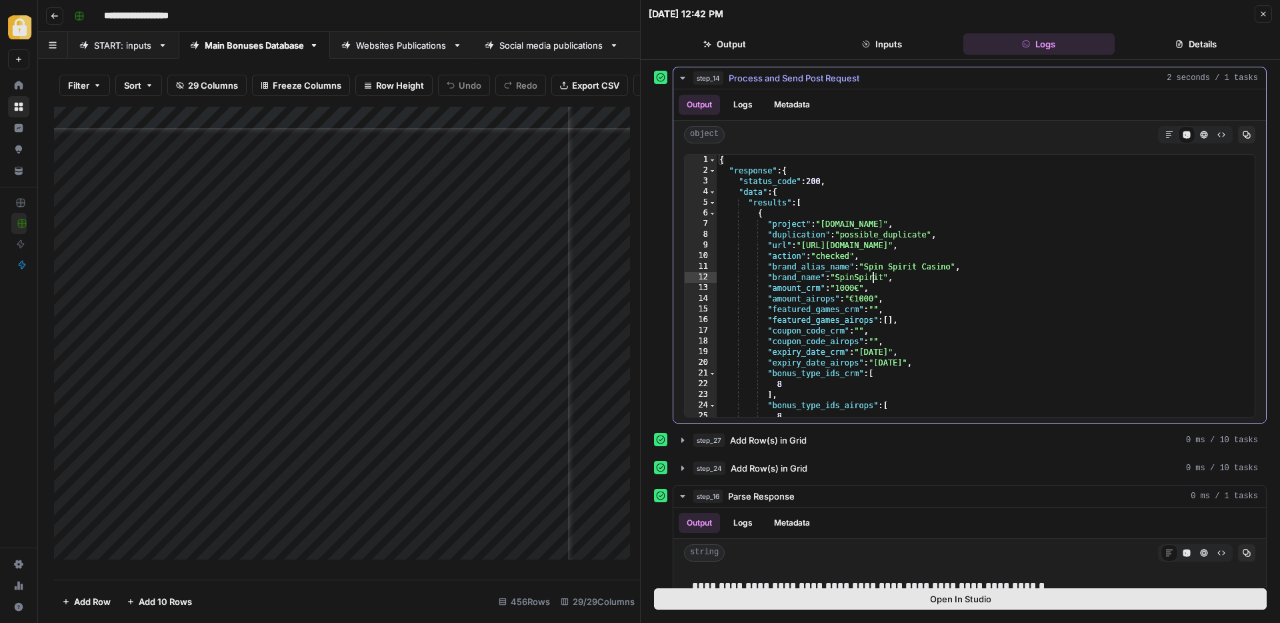
click at [875, 277] on div "{ "response" : { "status_code" : 200 , "data" : { "results" : [ { "project" : "…" at bounding box center [981, 296] width 528 height 283
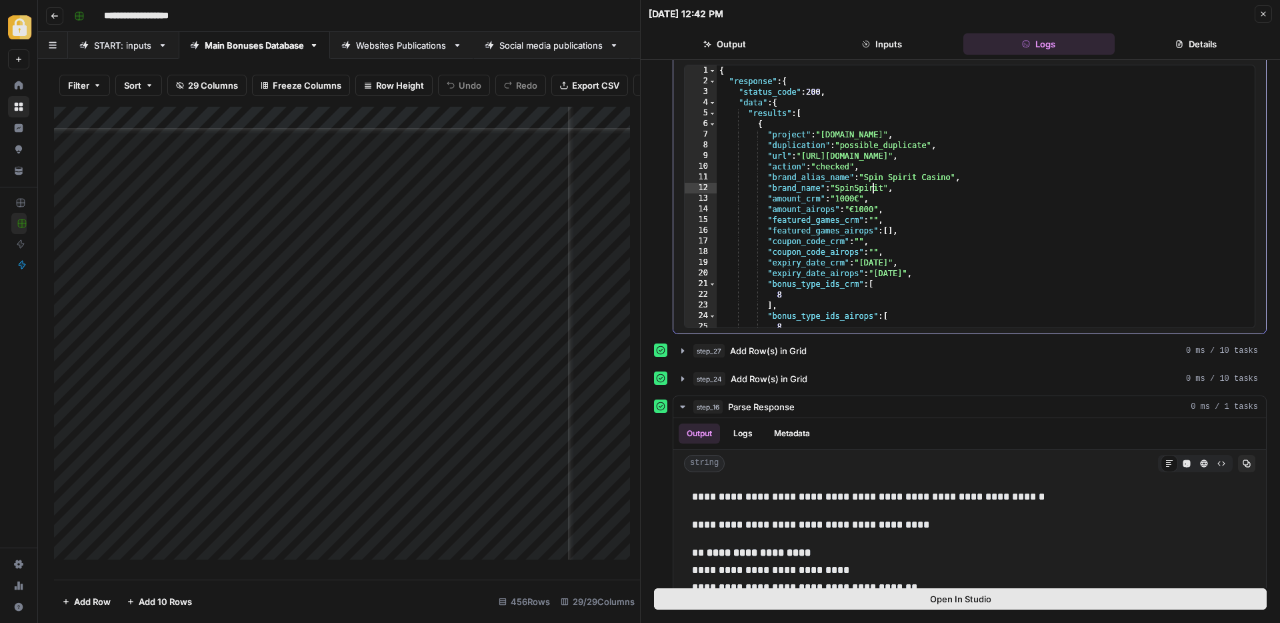
scroll to position [53, 0]
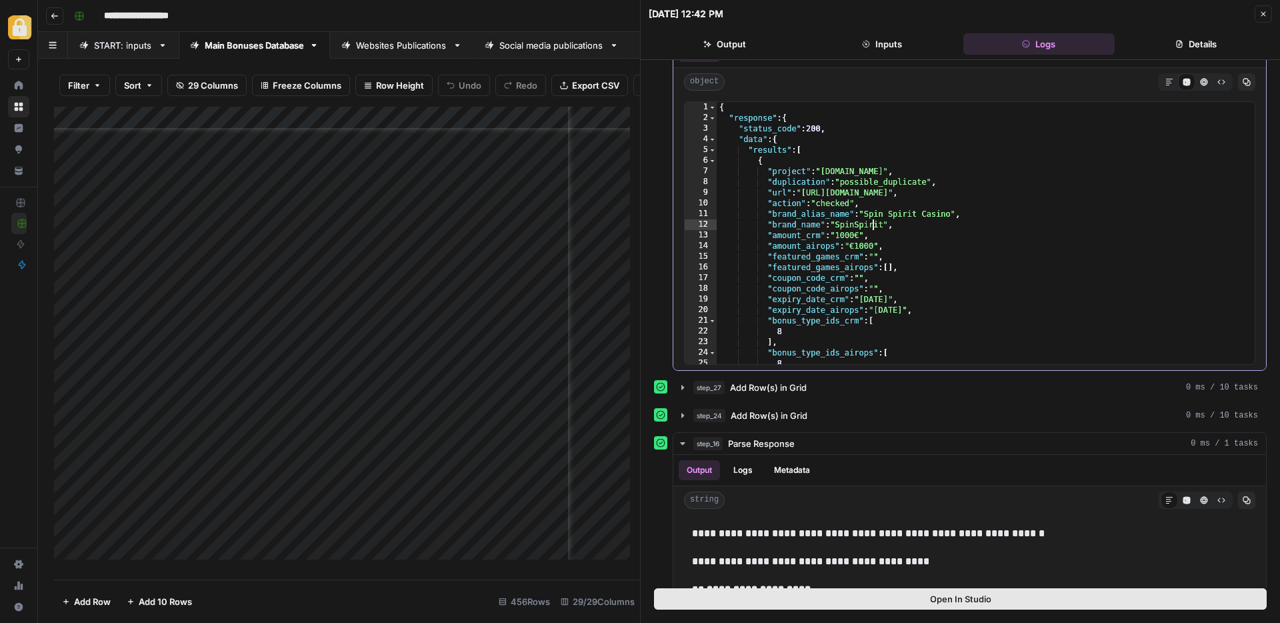
click at [1115, 237] on div "{ "response" : { "status_code" : 200 , "data" : { "results" : [ { "project" : "…" at bounding box center [981, 243] width 528 height 283
type textarea "**********"
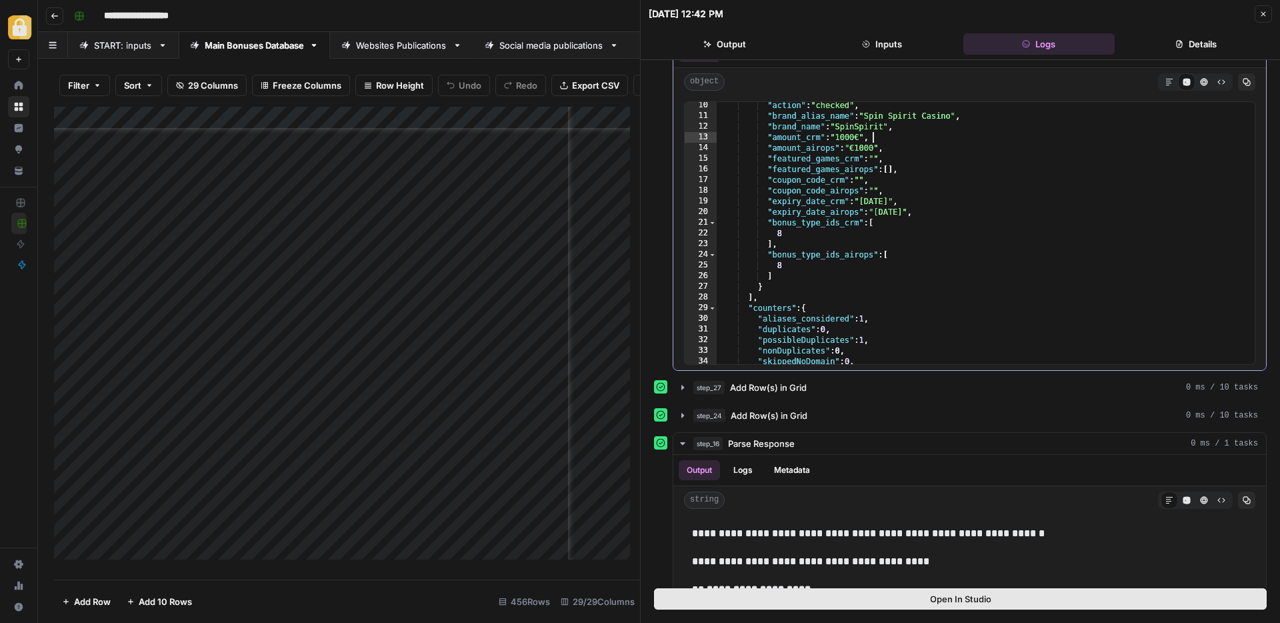
scroll to position [0, 0]
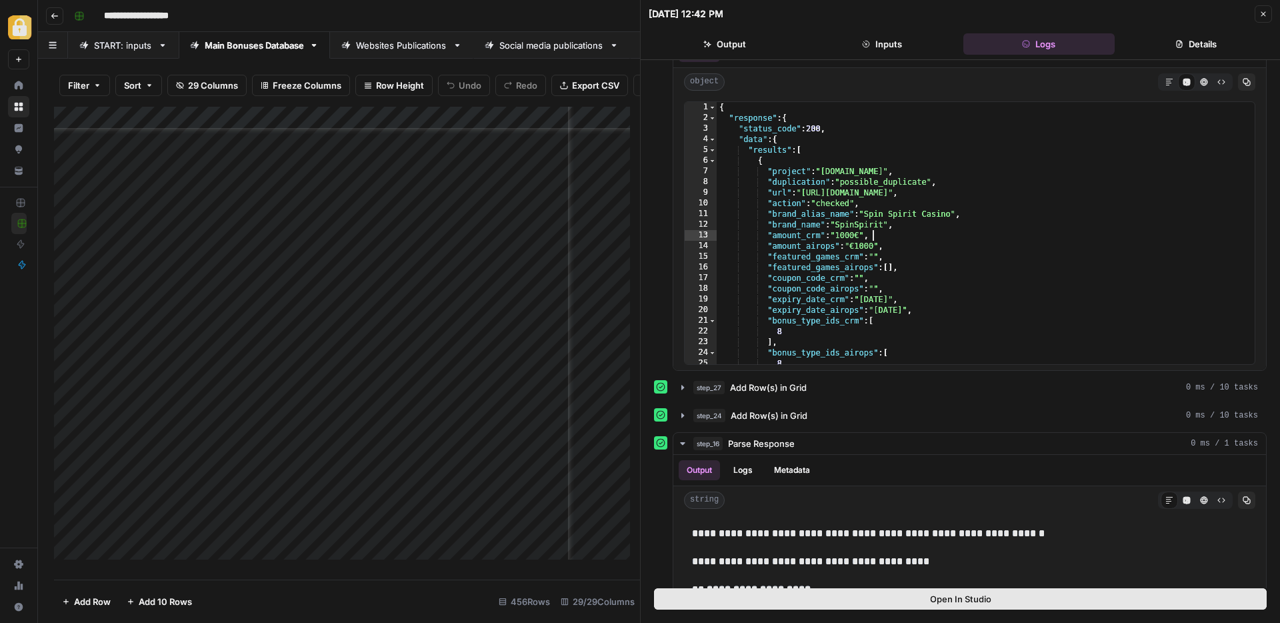
click at [1267, 14] on icon "button" at bounding box center [1264, 14] width 8 height 8
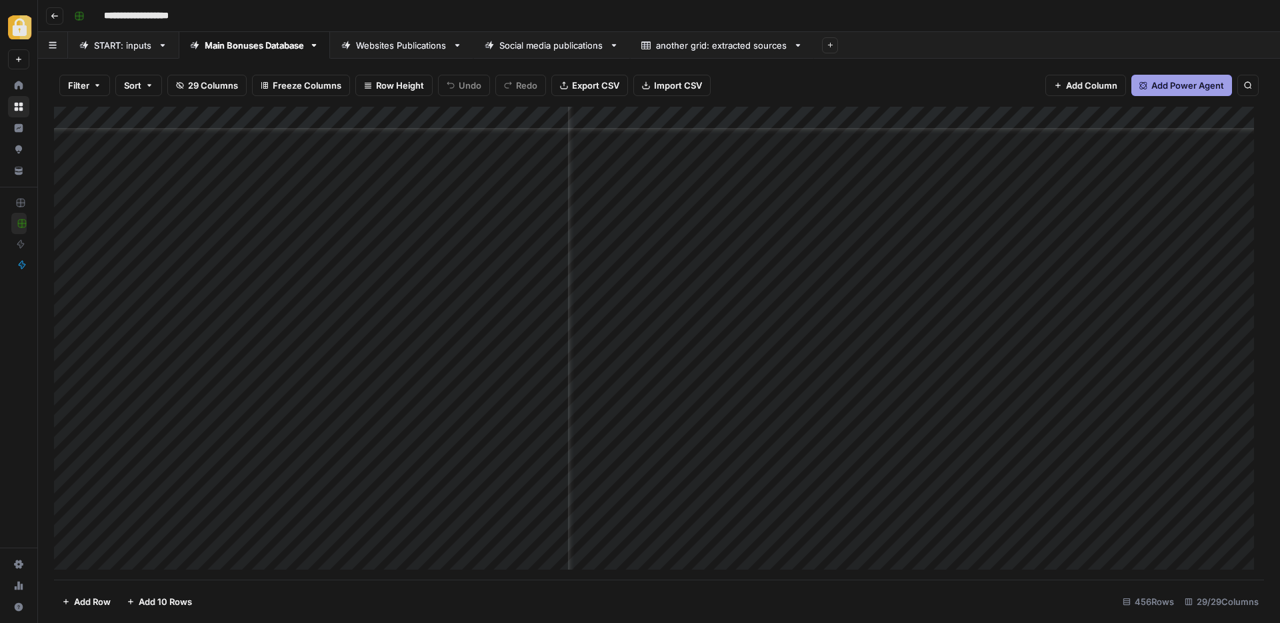
scroll to position [8645, 251]
click at [745, 380] on div "Add Column" at bounding box center [659, 343] width 1210 height 473
click at [855, 383] on div "Add Column" at bounding box center [659, 343] width 1210 height 473
click at [725, 381] on div "Add Column" at bounding box center [659, 343] width 1210 height 473
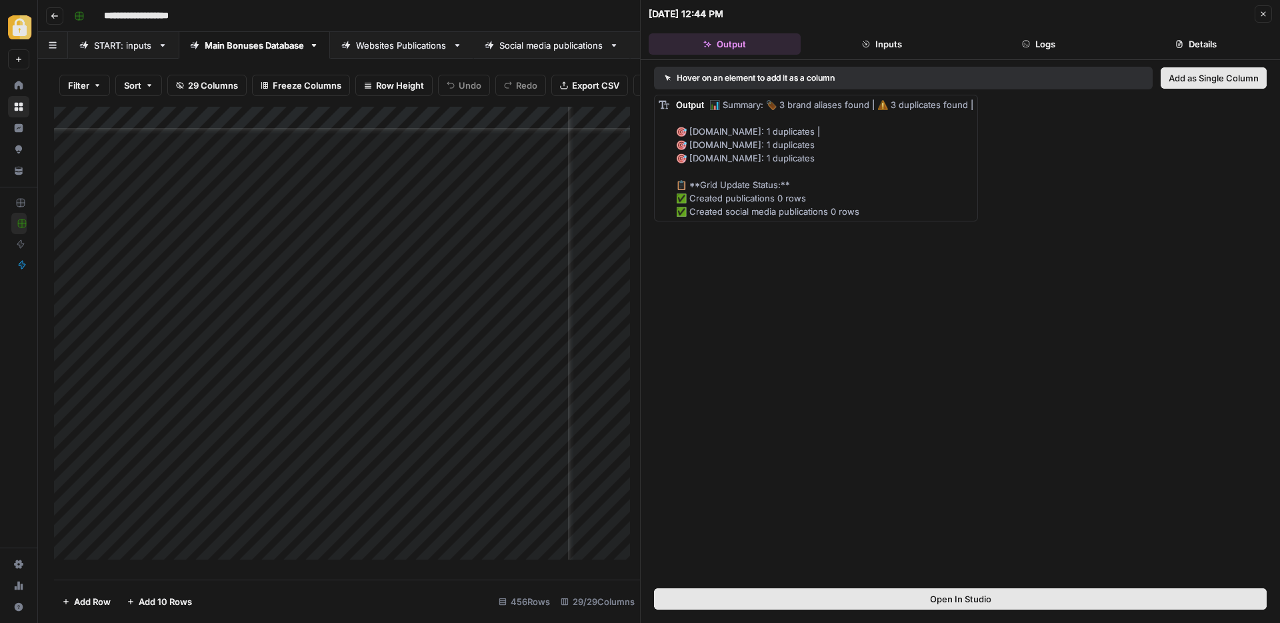
click at [1263, 14] on icon "button" at bounding box center [1264, 14] width 8 height 8
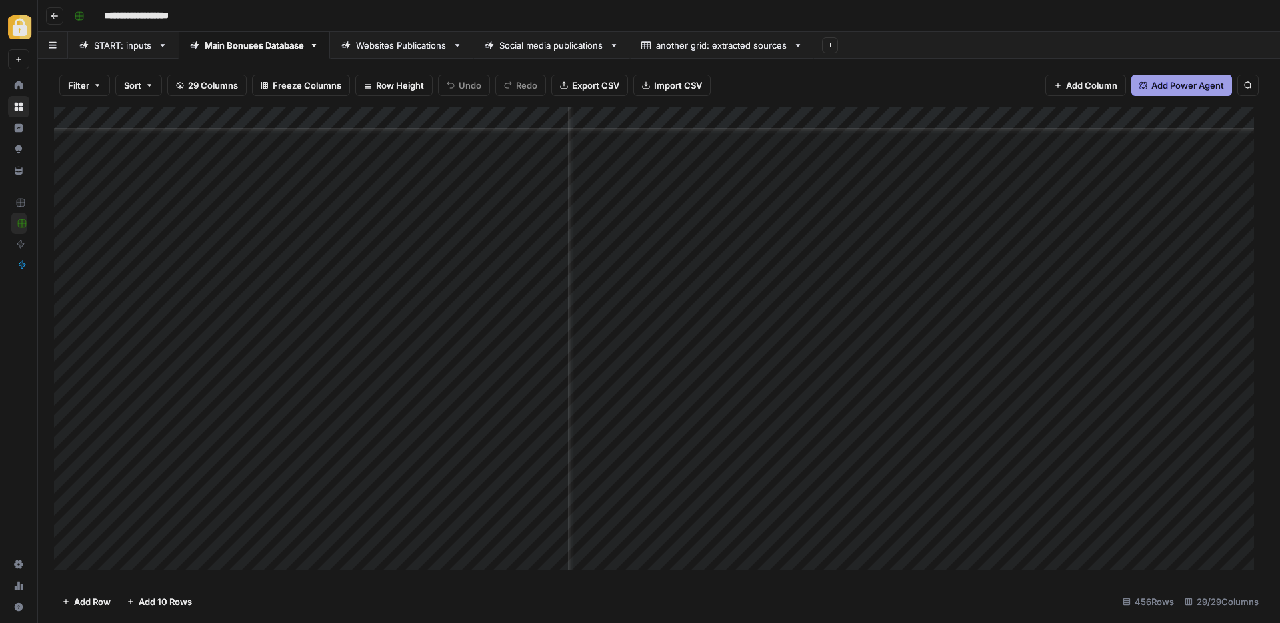
click at [876, 381] on div "Add Column" at bounding box center [659, 343] width 1210 height 473
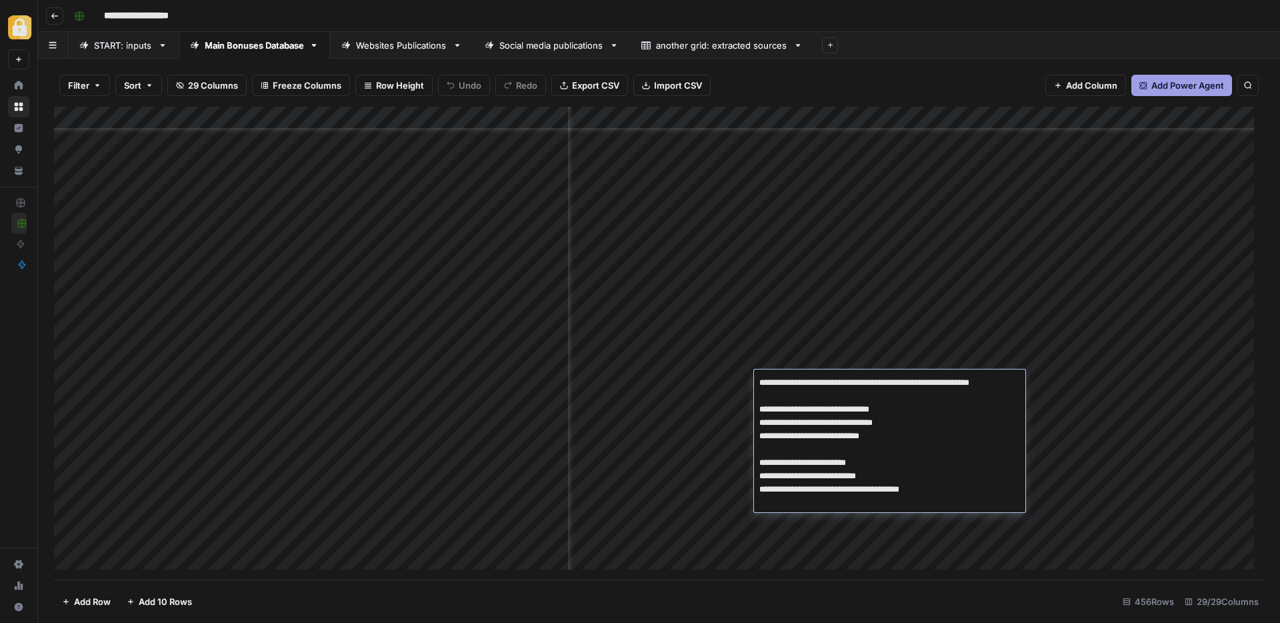
drag, startPoint x: 761, startPoint y: 384, endPoint x: 1014, endPoint y: 385, distance: 253.4
click at [1014, 385] on textarea "**********" at bounding box center [889, 442] width 271 height 139
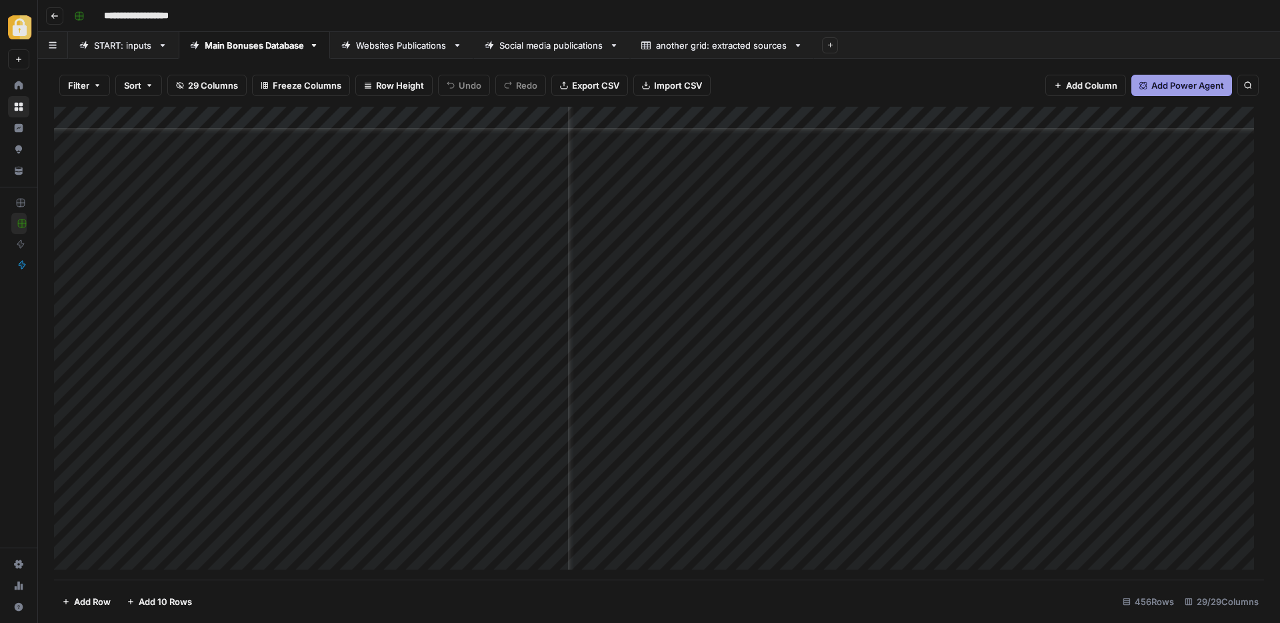
scroll to position [8539, 251]
click at [823, 142] on div "Add Column" at bounding box center [659, 343] width 1210 height 473
click at [893, 148] on div "Add Column" at bounding box center [659, 343] width 1210 height 473
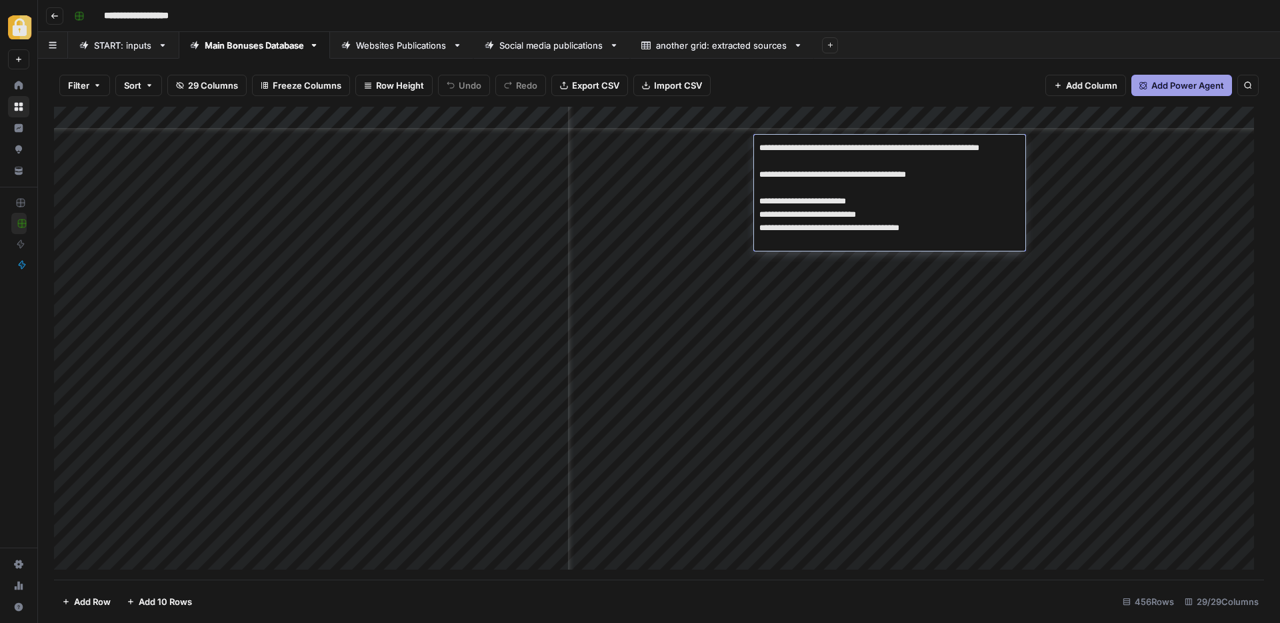
click at [893, 148] on textarea "**********" at bounding box center [889, 195] width 271 height 112
drag, startPoint x: 801, startPoint y: 163, endPoint x: 745, endPoint y: 143, distance: 59.3
click at [745, 145] on body "**********" at bounding box center [640, 311] width 1280 height 623
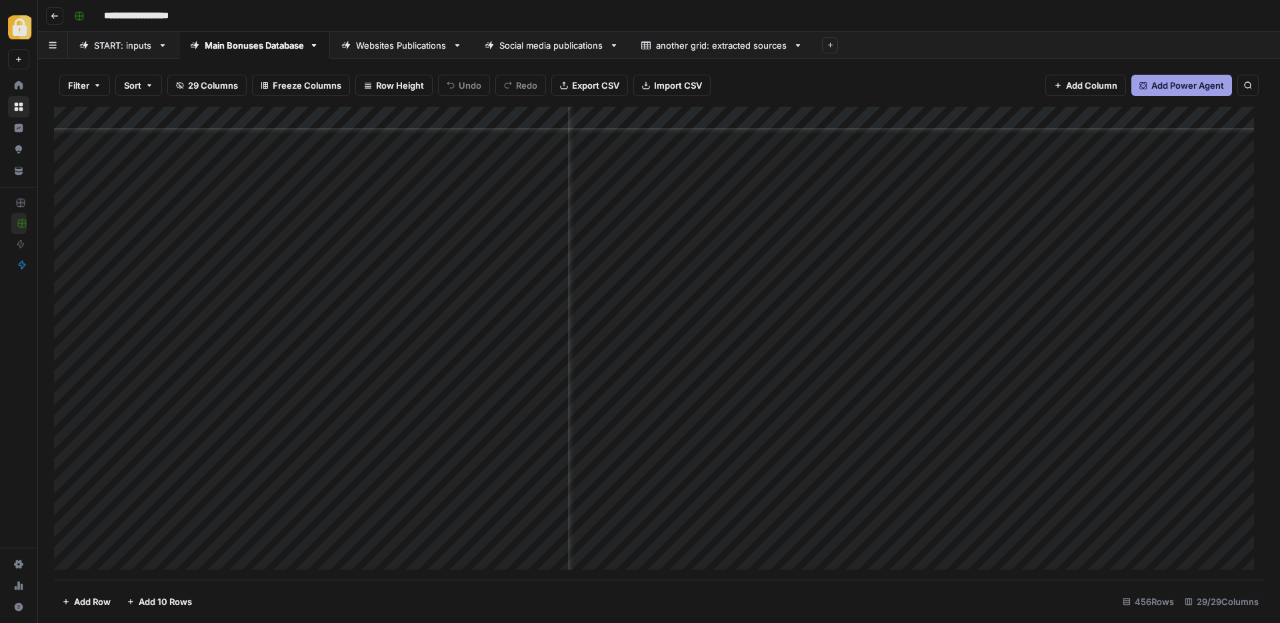
click at [882, 210] on div "Add Column" at bounding box center [659, 343] width 1210 height 473
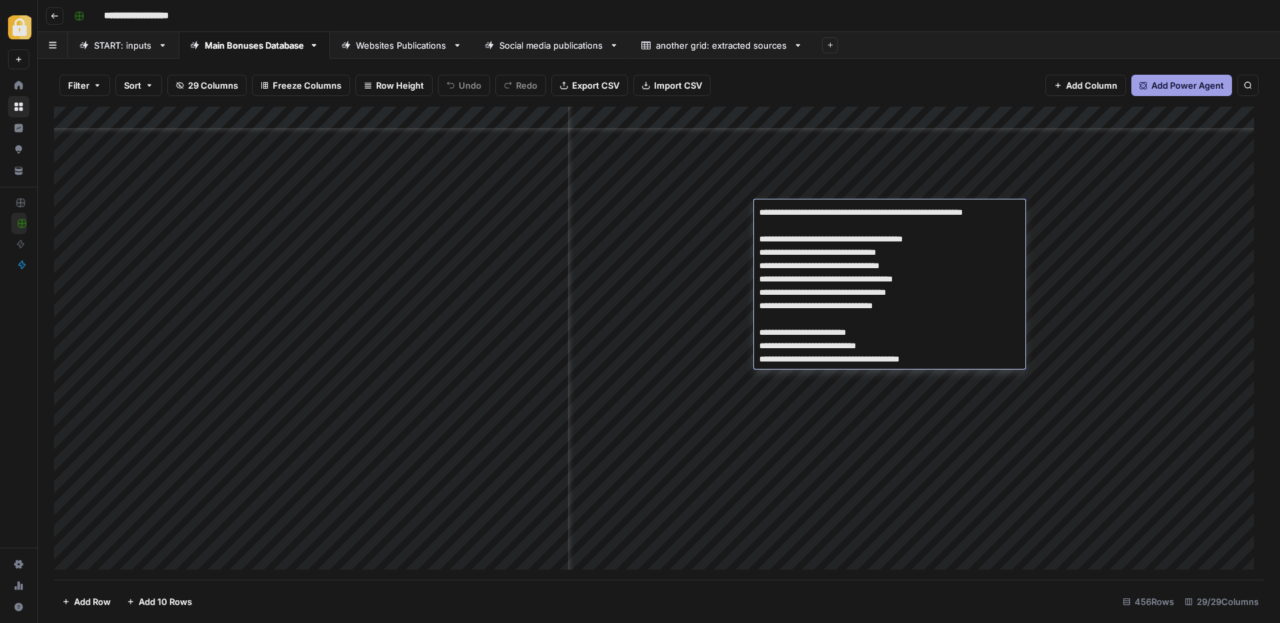
drag, startPoint x: 761, startPoint y: 215, endPoint x: 1007, endPoint y: 214, distance: 245.4
click at [1007, 214] on textarea "**********" at bounding box center [889, 285] width 271 height 165
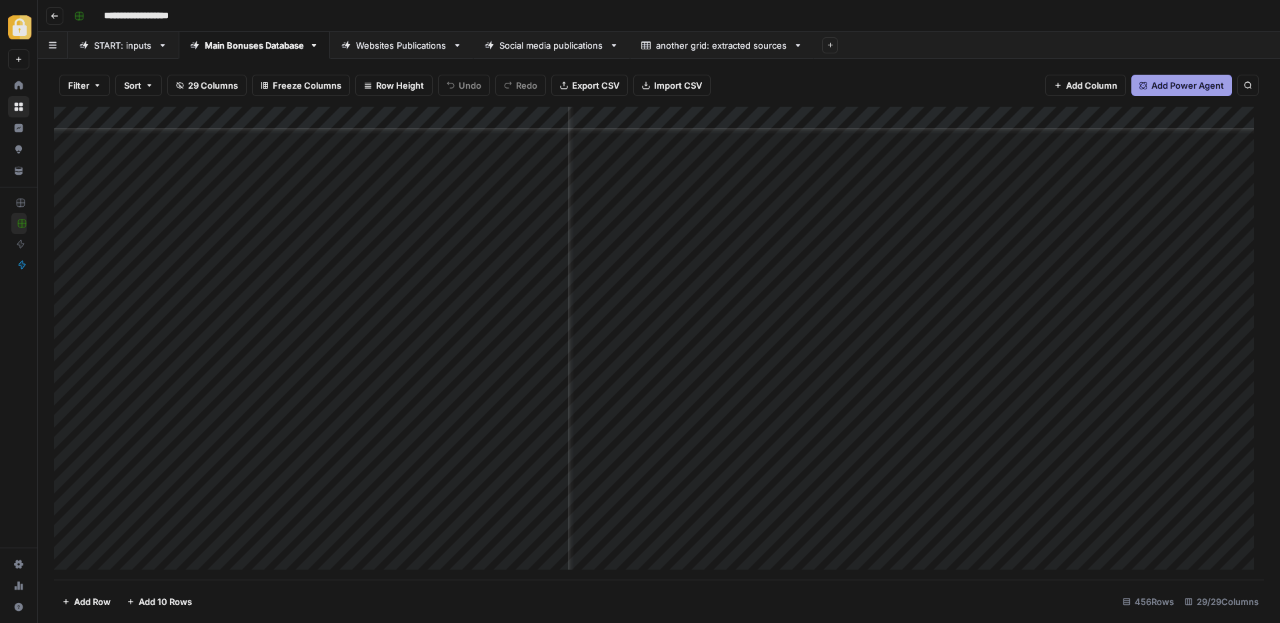
scroll to position [3142, 251]
click at [866, 491] on div "Add Column" at bounding box center [659, 343] width 1210 height 473
click at [743, 435] on div "Add Column" at bounding box center [659, 343] width 1210 height 473
click at [847, 437] on div "Add Column" at bounding box center [659, 343] width 1210 height 473
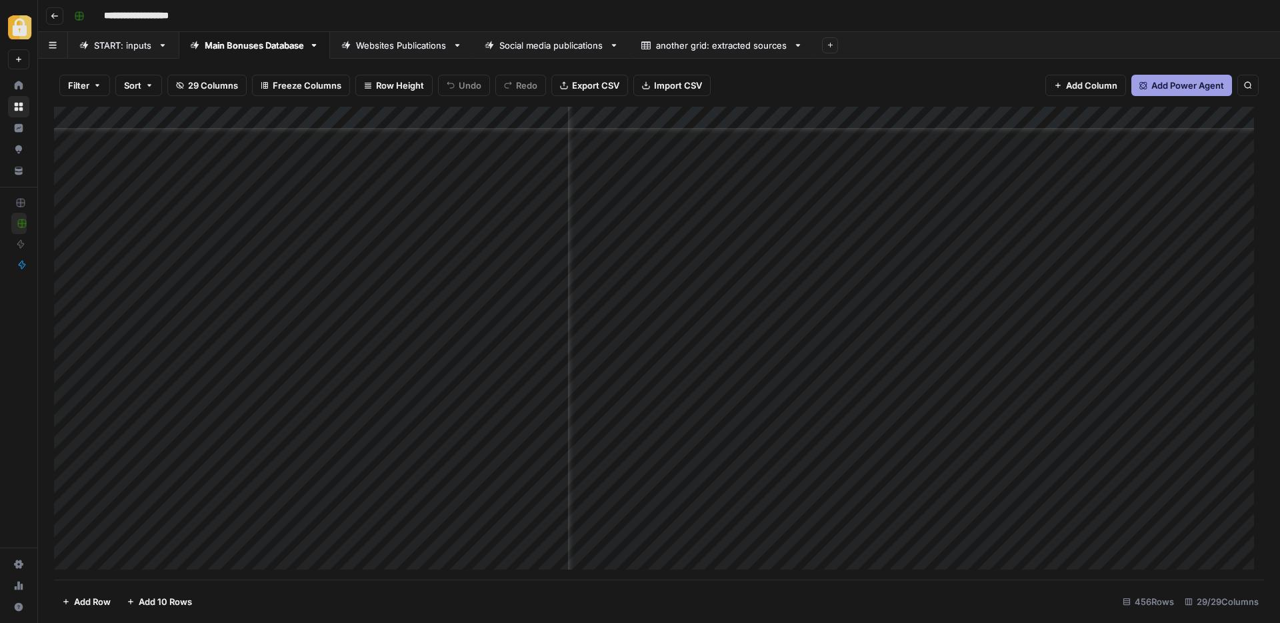
click at [795, 431] on div "Add Column" at bounding box center [659, 343] width 1210 height 473
click at [745, 435] on div "Add Column" at bounding box center [659, 343] width 1210 height 473
click at [725, 433] on div "Add Column" at bounding box center [659, 343] width 1210 height 473
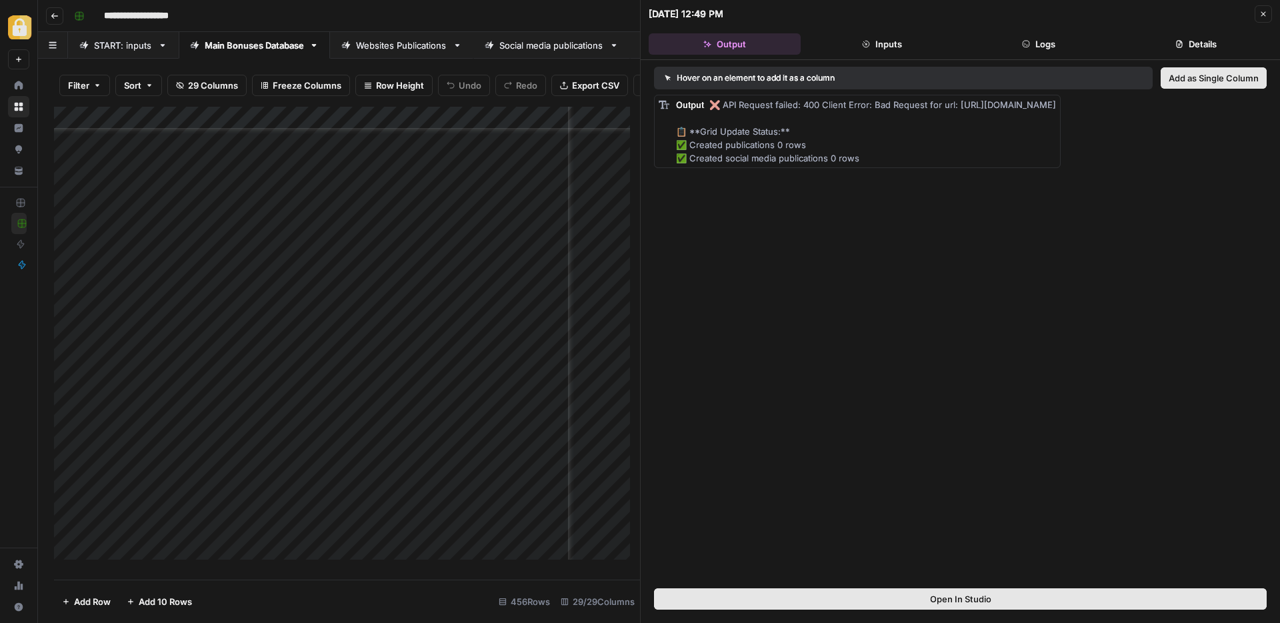
click at [889, 44] on button "Inputs" at bounding box center [882, 43] width 152 height 21
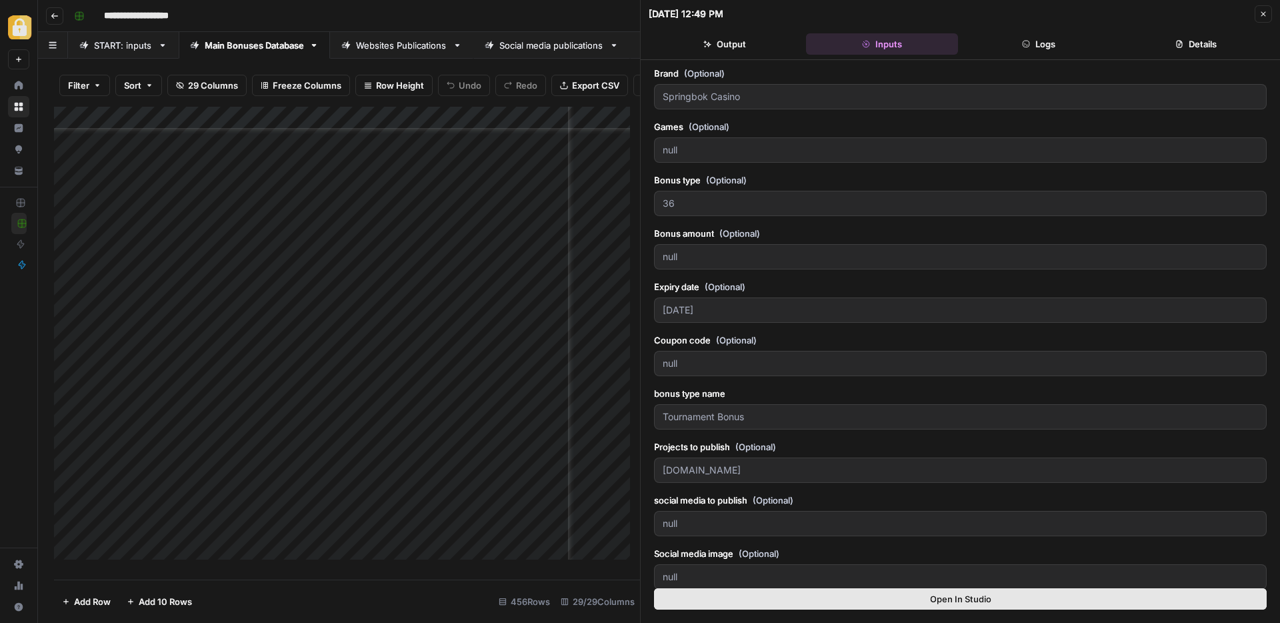
click at [1019, 41] on button "Logs" at bounding box center [1039, 43] width 152 height 21
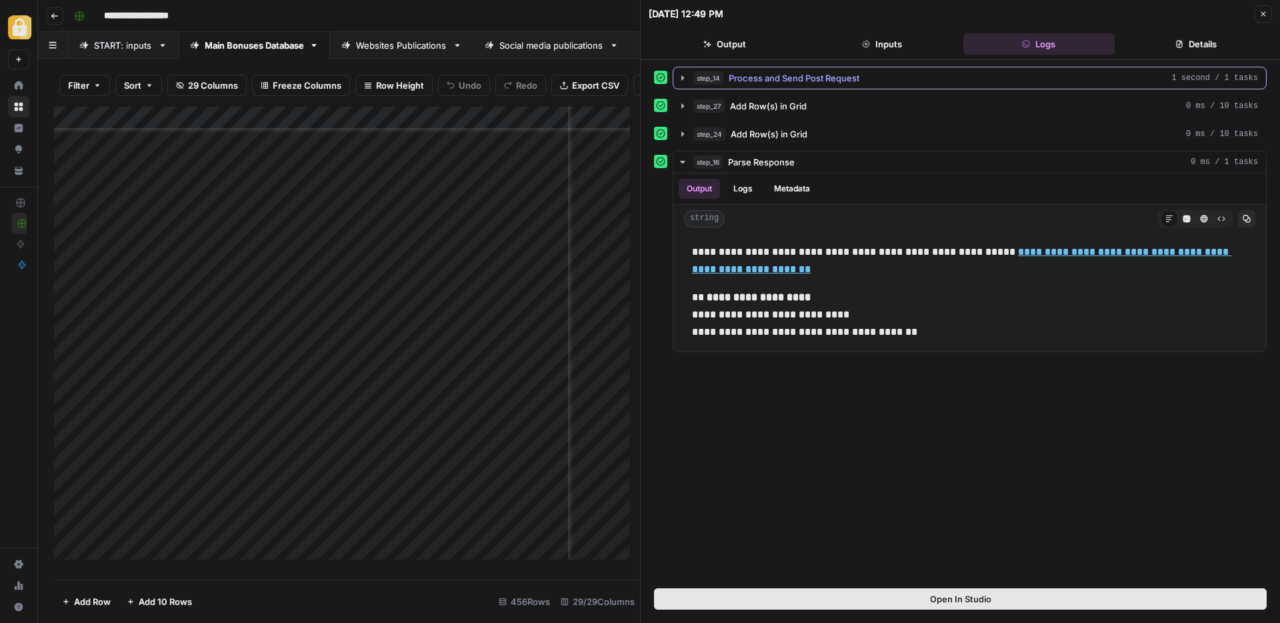
click at [812, 81] on span "Process and Send Post Request" at bounding box center [794, 77] width 131 height 13
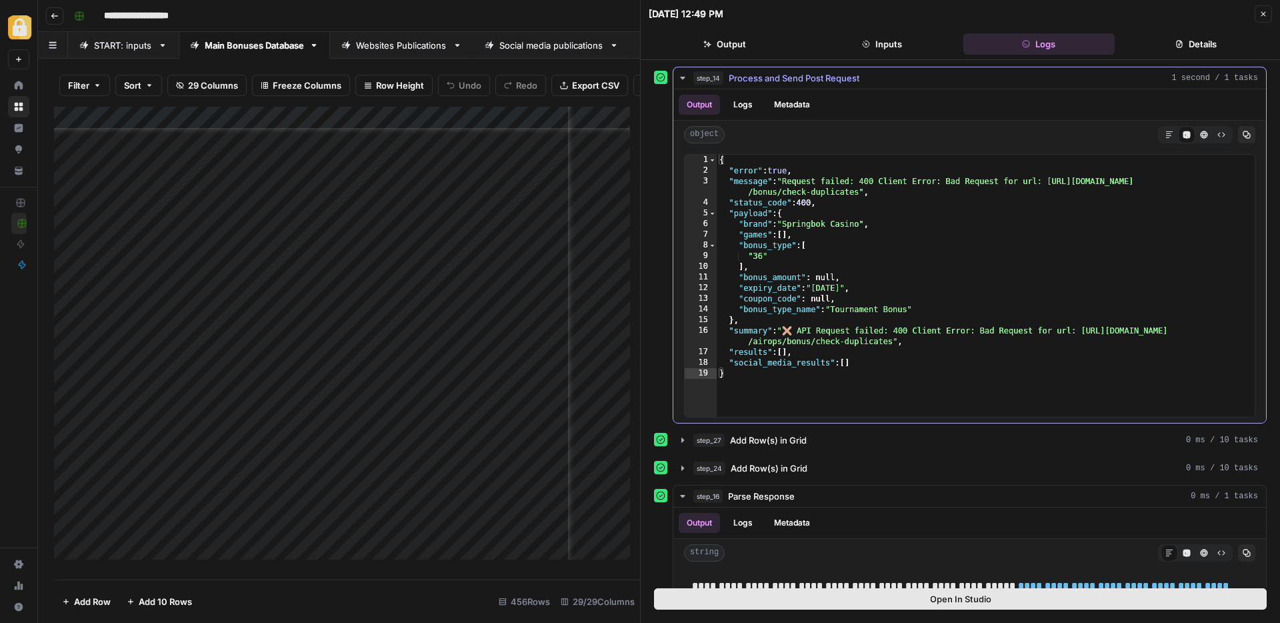
type textarea "**********"
click at [841, 278] on div "{ "error" : true , "message" : "Request failed: 400 Client Error: Bad Request f…" at bounding box center [986, 296] width 538 height 283
